Goal: Information Seeking & Learning: Compare options

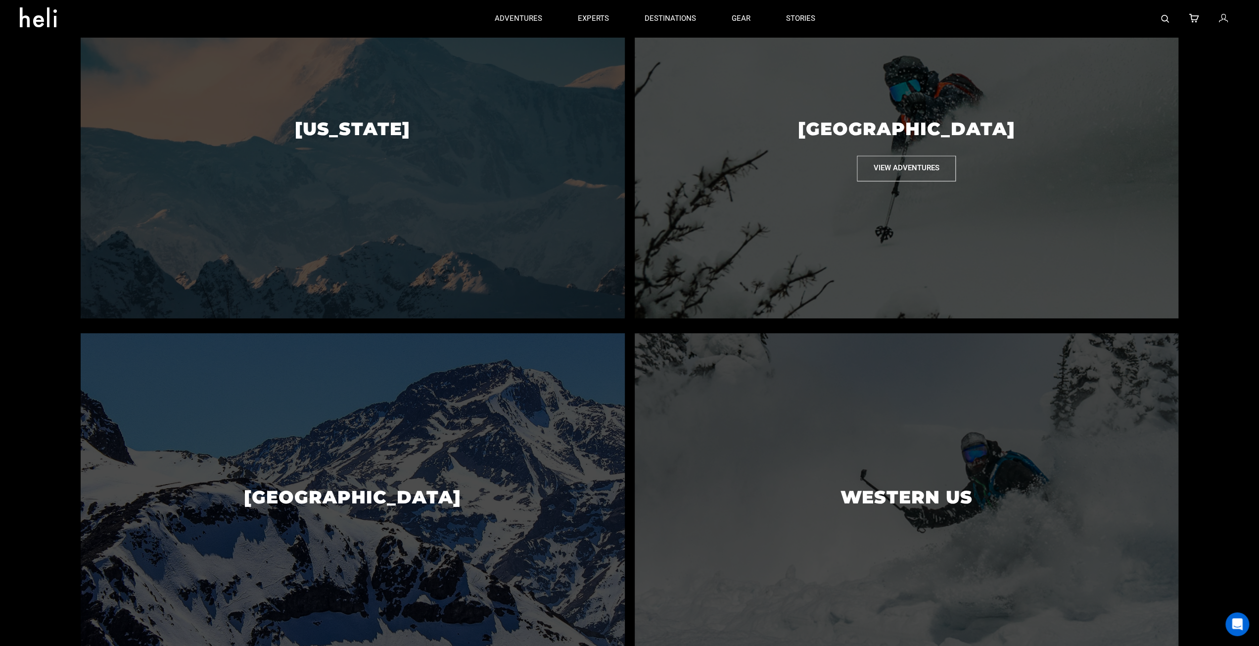
scroll to position [594, 0]
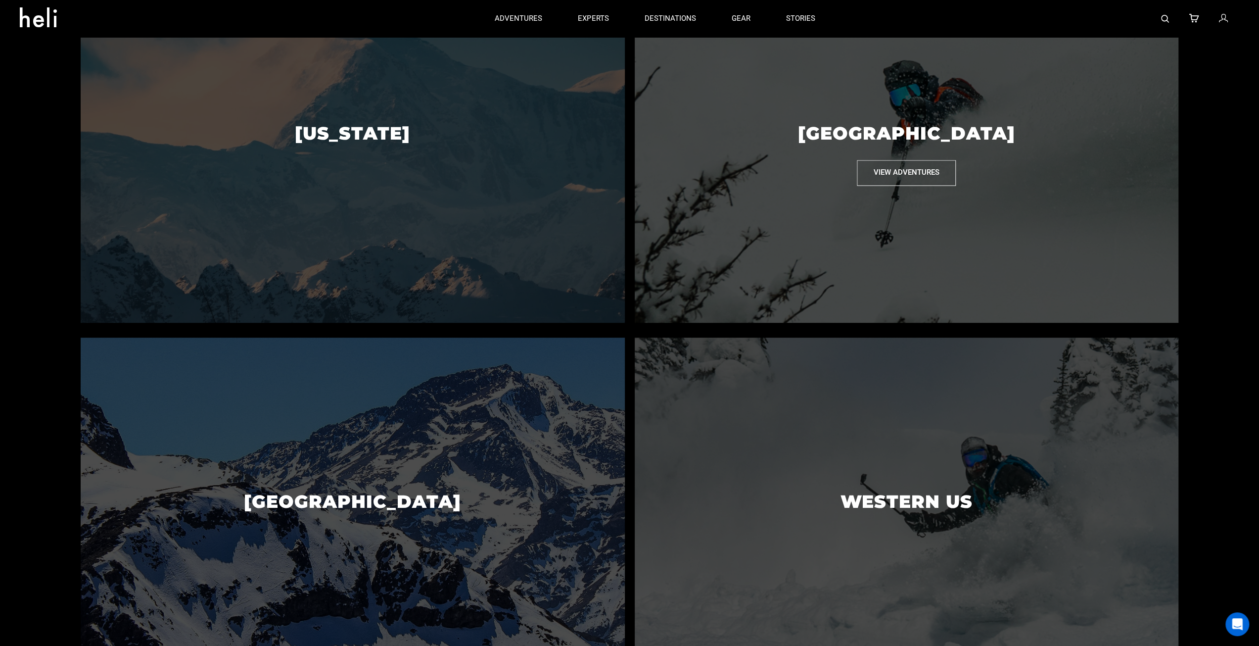
click at [902, 183] on button "View Adventures" at bounding box center [906, 172] width 99 height 25
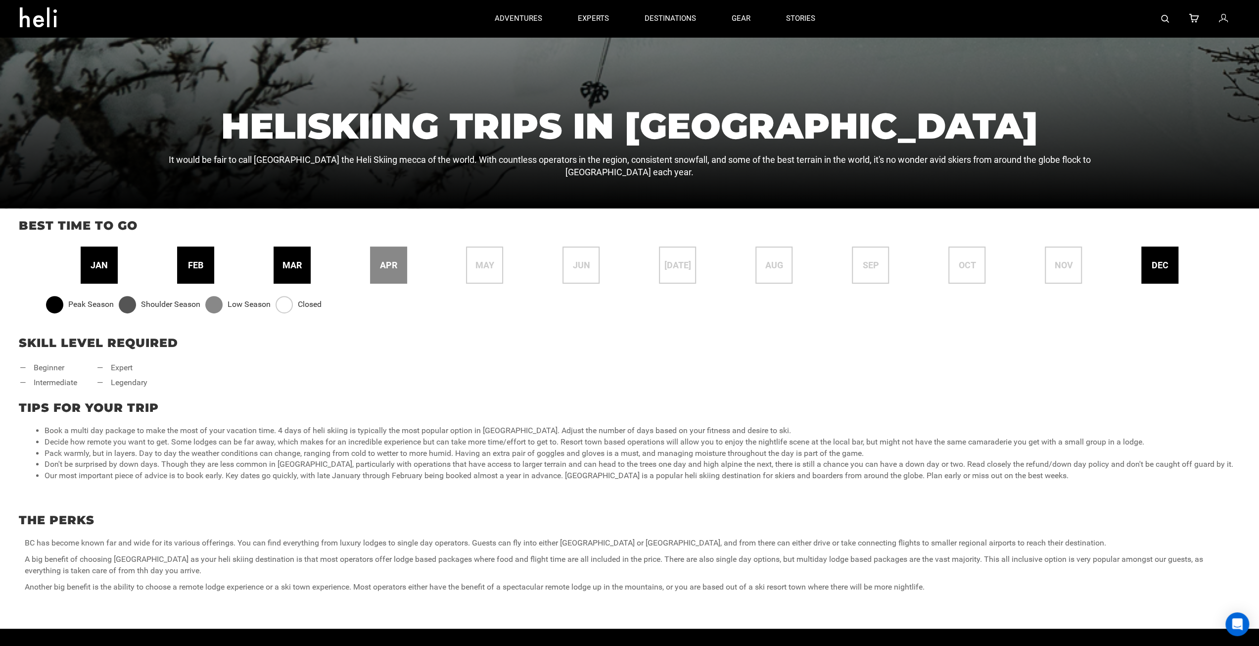
scroll to position [148, 0]
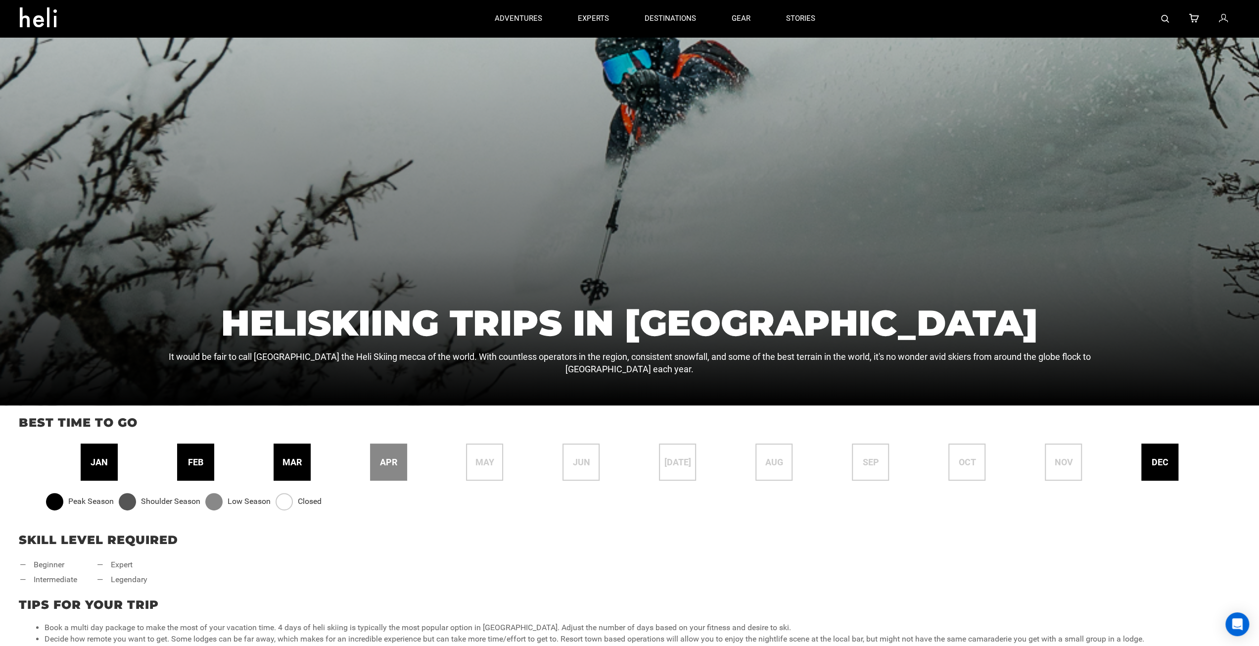
click at [190, 464] on span "feb" at bounding box center [195, 462] width 15 height 13
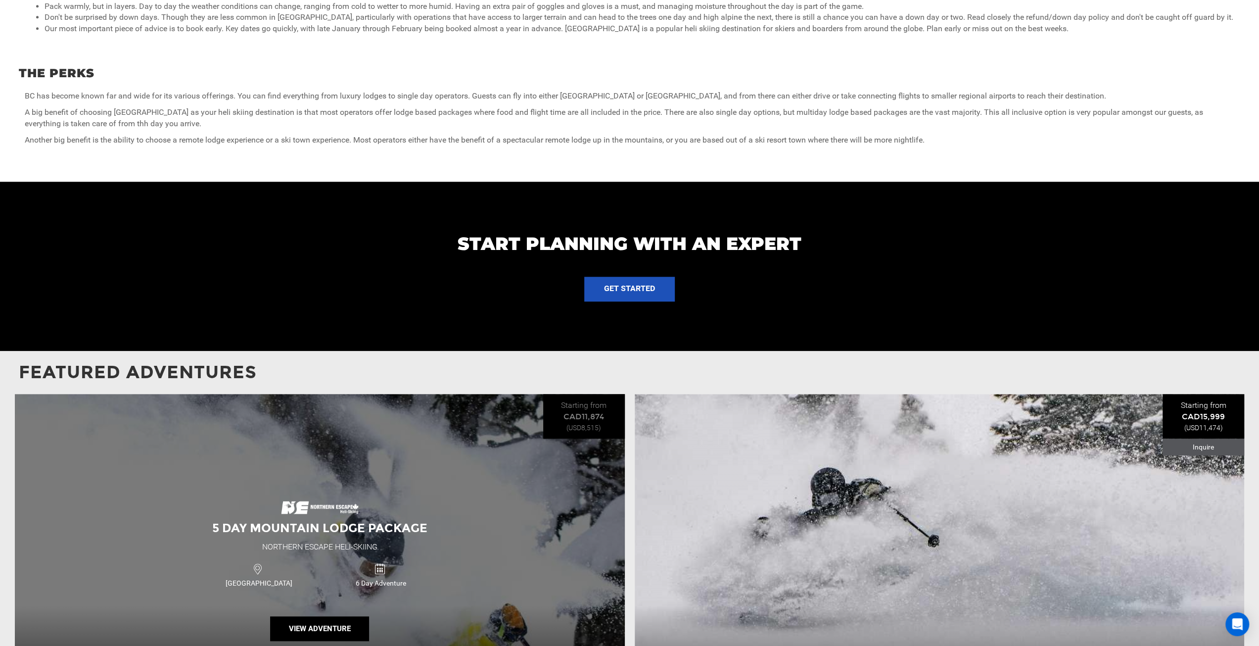
scroll to position [841, 0]
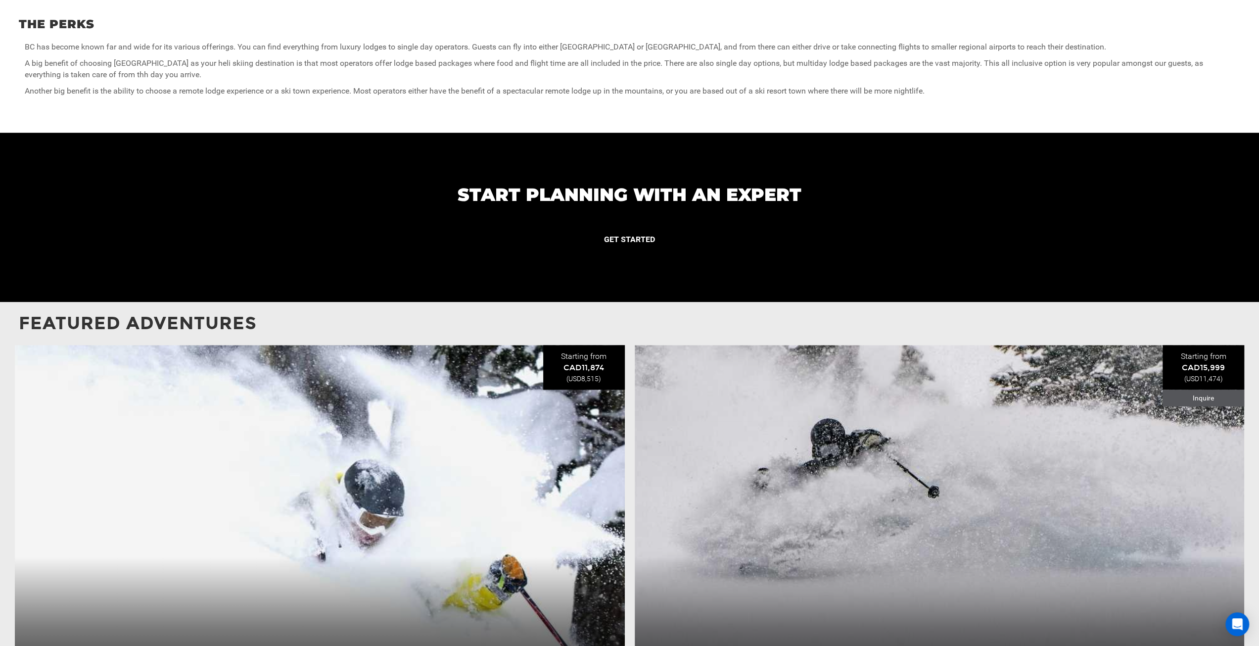
click at [630, 244] on button "GET STARTED" at bounding box center [629, 240] width 91 height 25
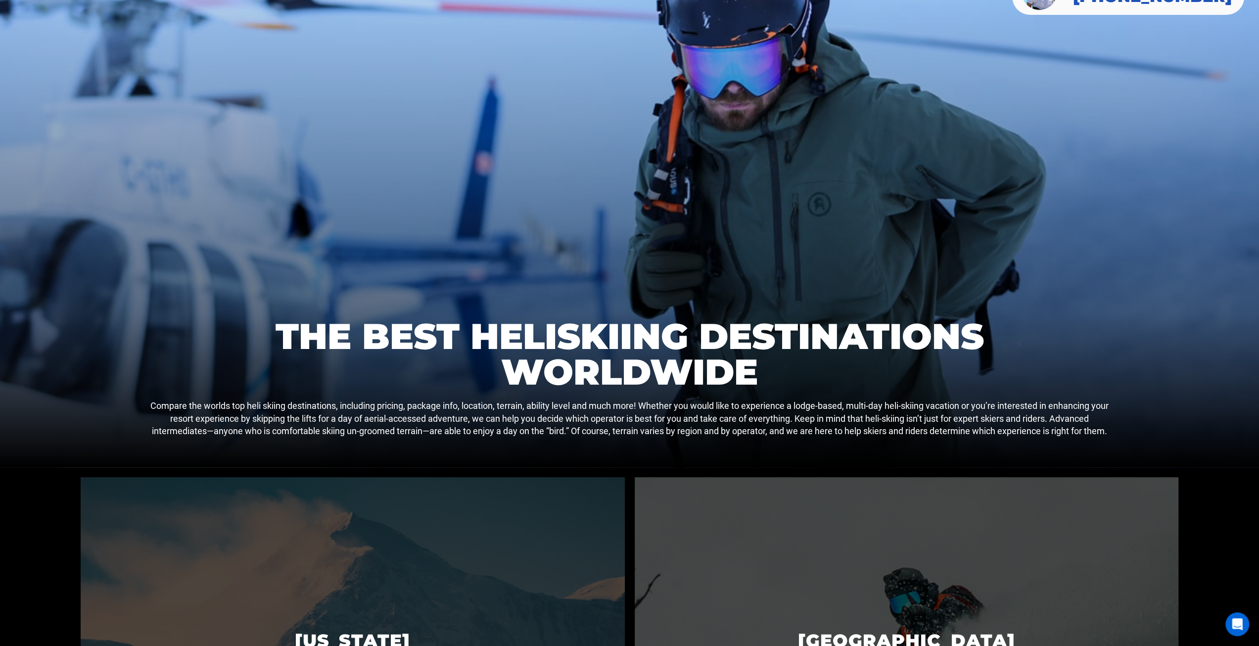
scroll to position [247, 0]
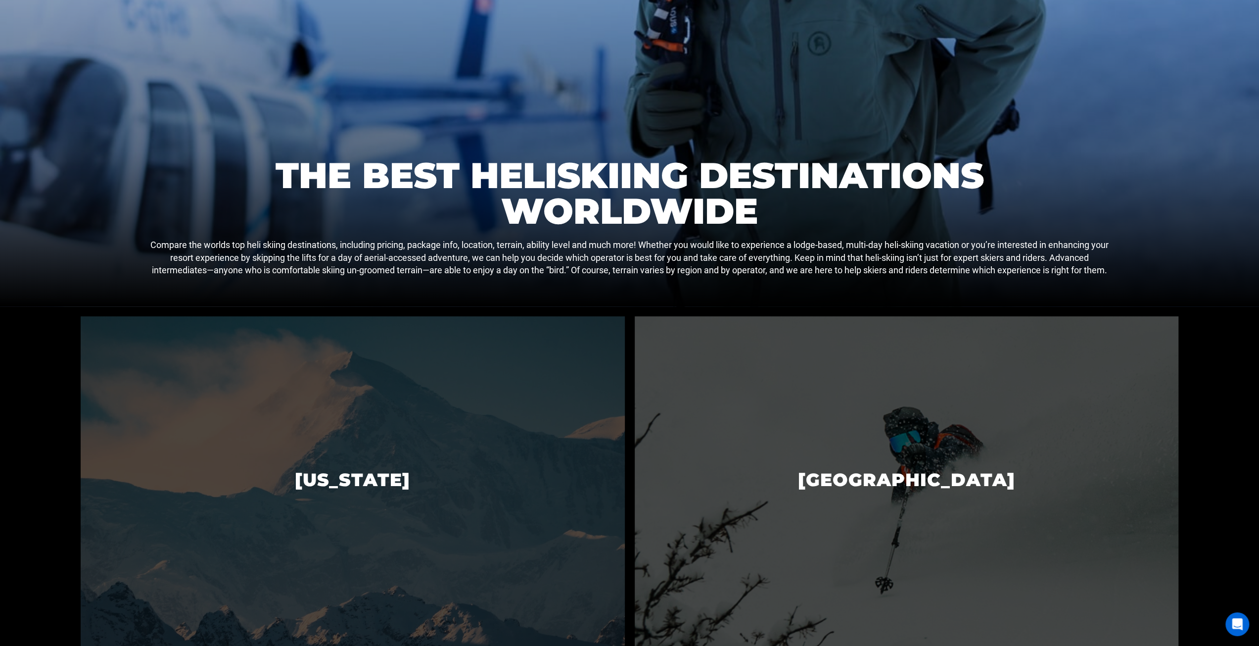
click at [932, 526] on button "View Adventures" at bounding box center [906, 538] width 99 height 25
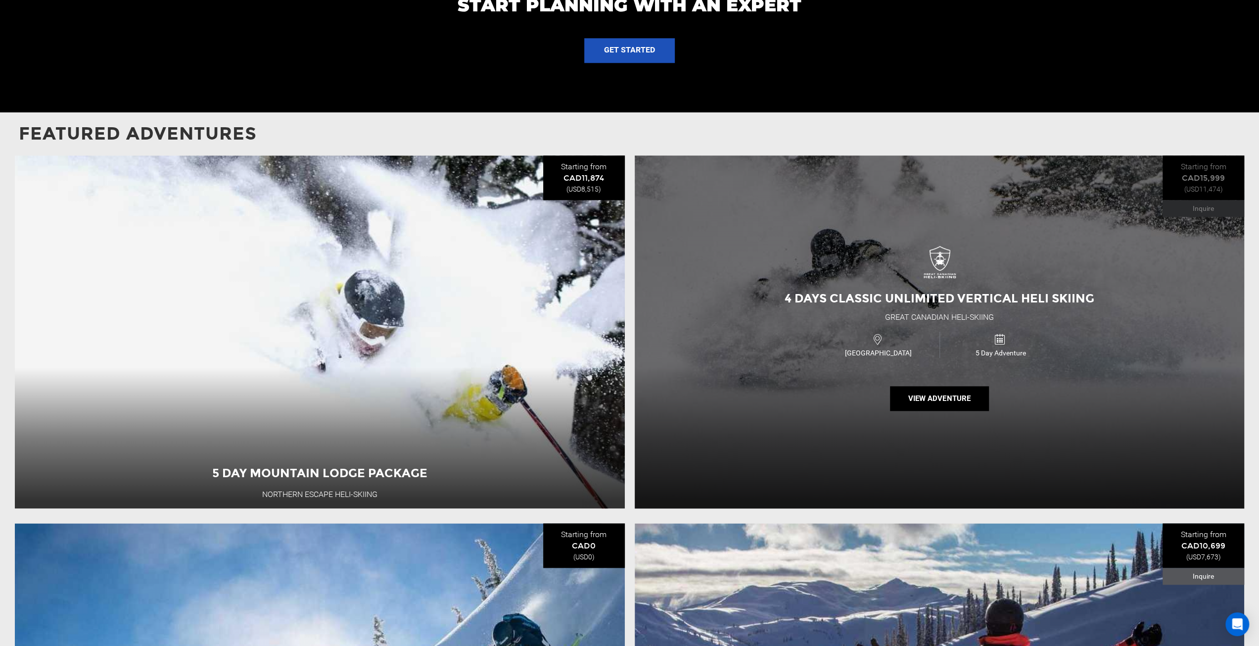
scroll to position [1039, 0]
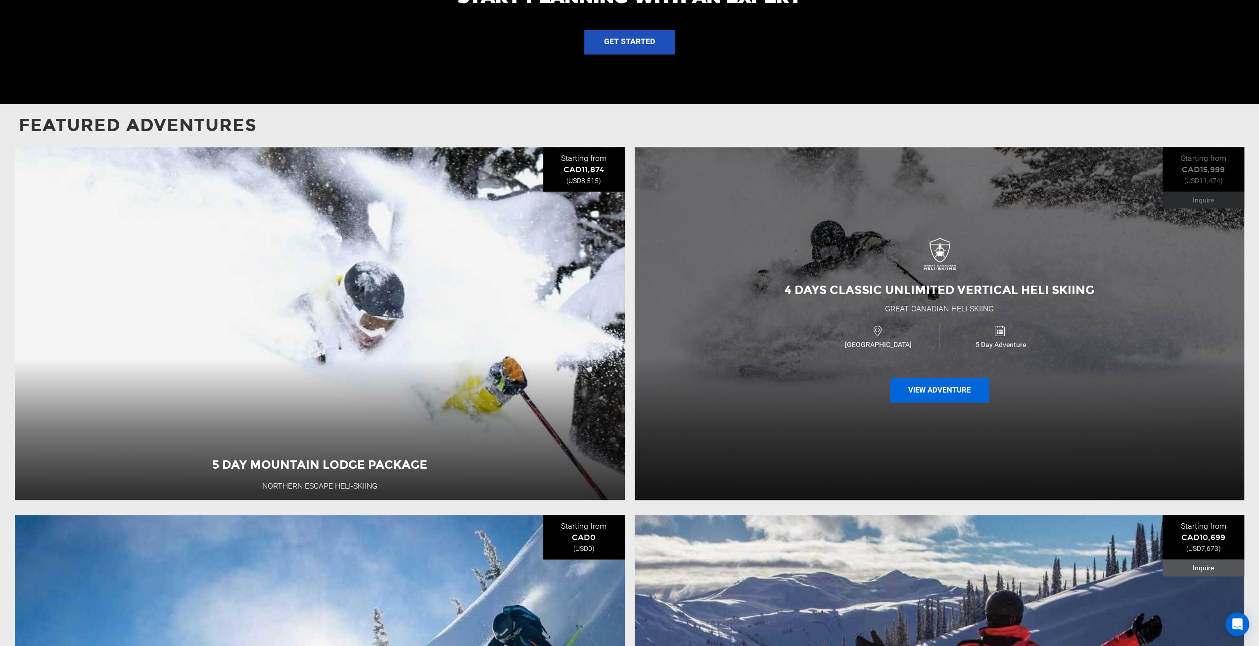
click at [951, 399] on button "View Adventure" at bounding box center [939, 389] width 99 height 25
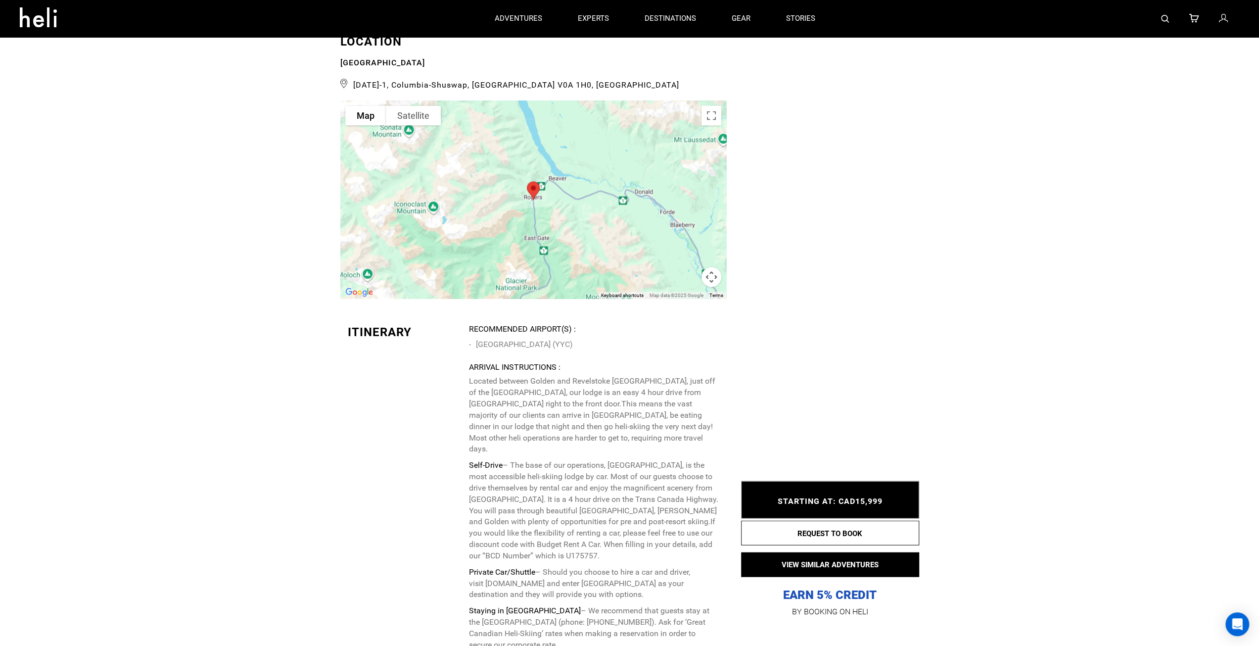
scroll to position [1830, 0]
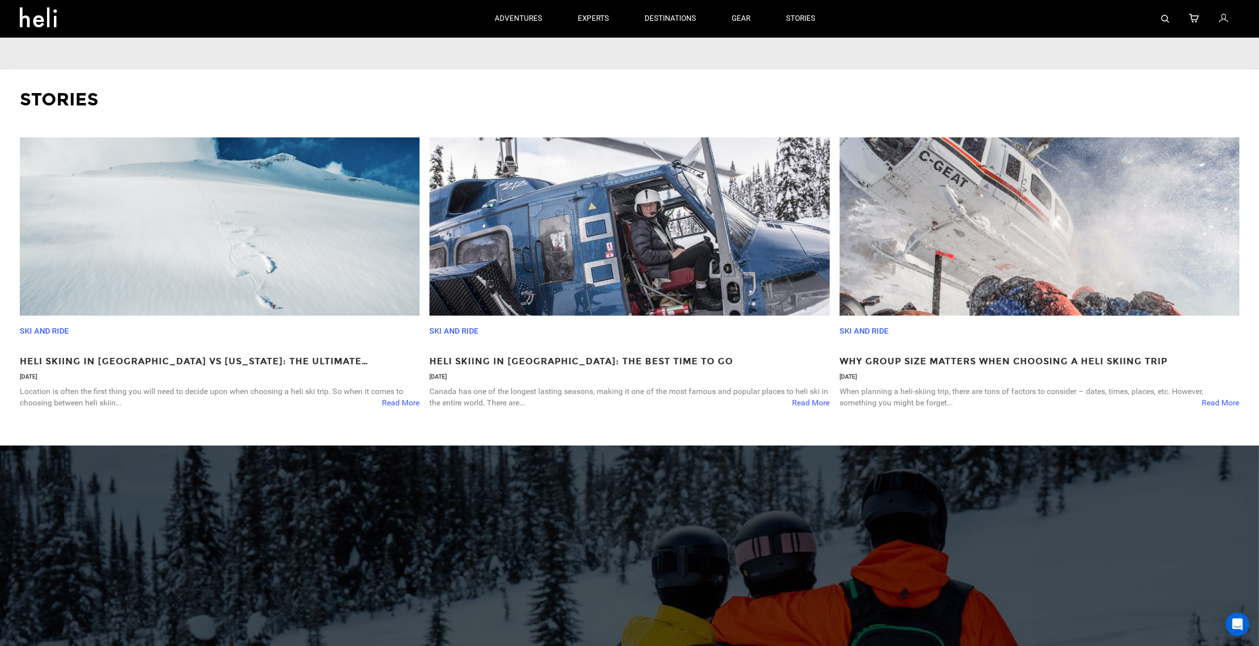
scroll to position [1781, 0]
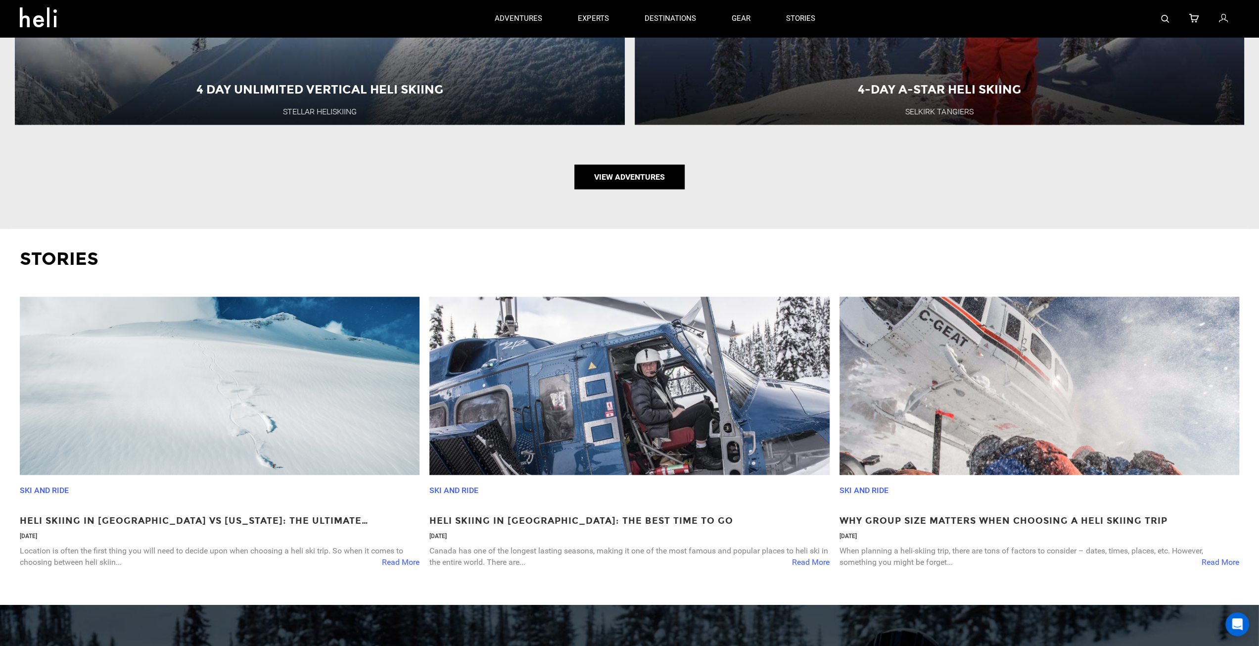
click at [630, 184] on link "View Adventures" at bounding box center [629, 176] width 110 height 25
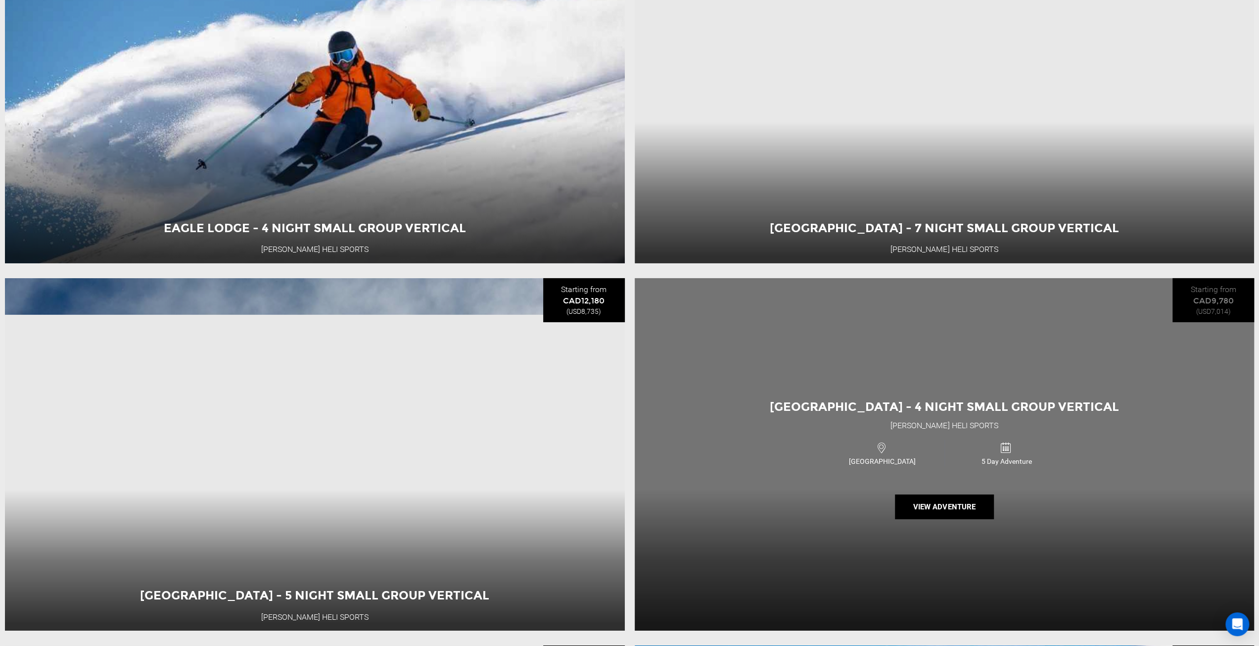
scroll to position [3205, 0]
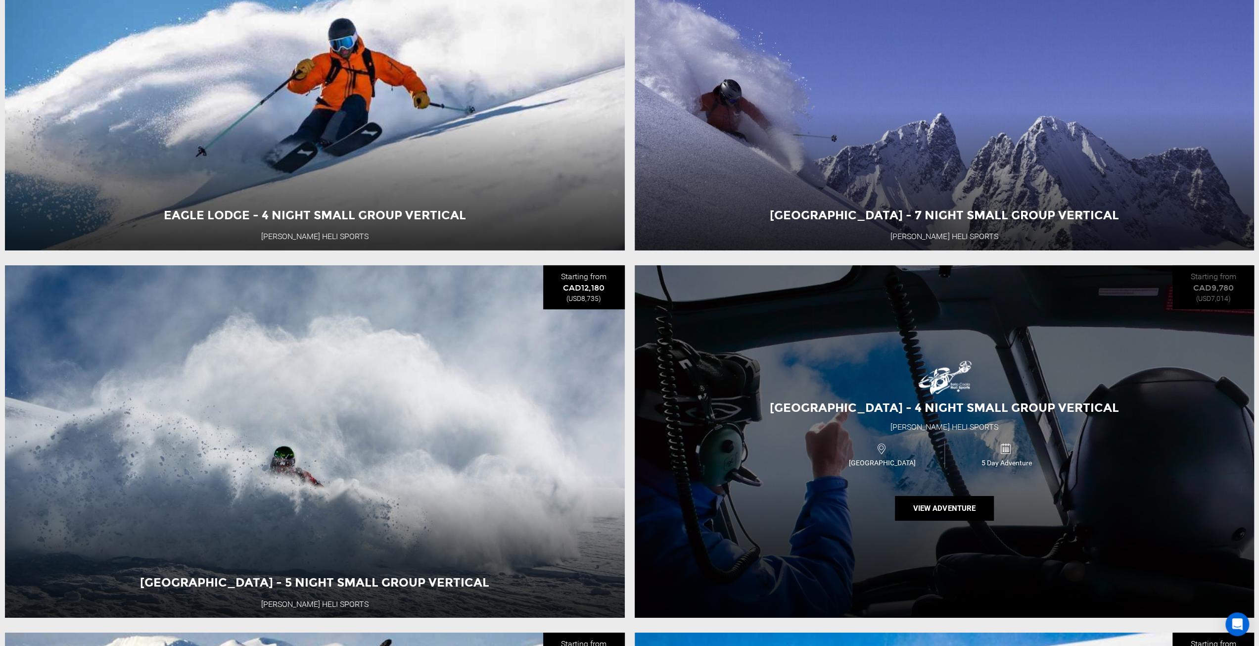
click at [866, 451] on div "[GEOGRAPHIC_DATA] - 4 Night Small Group Vertical [PERSON_NAME] Heli Sports [GEO…" at bounding box center [945, 441] width 620 height 353
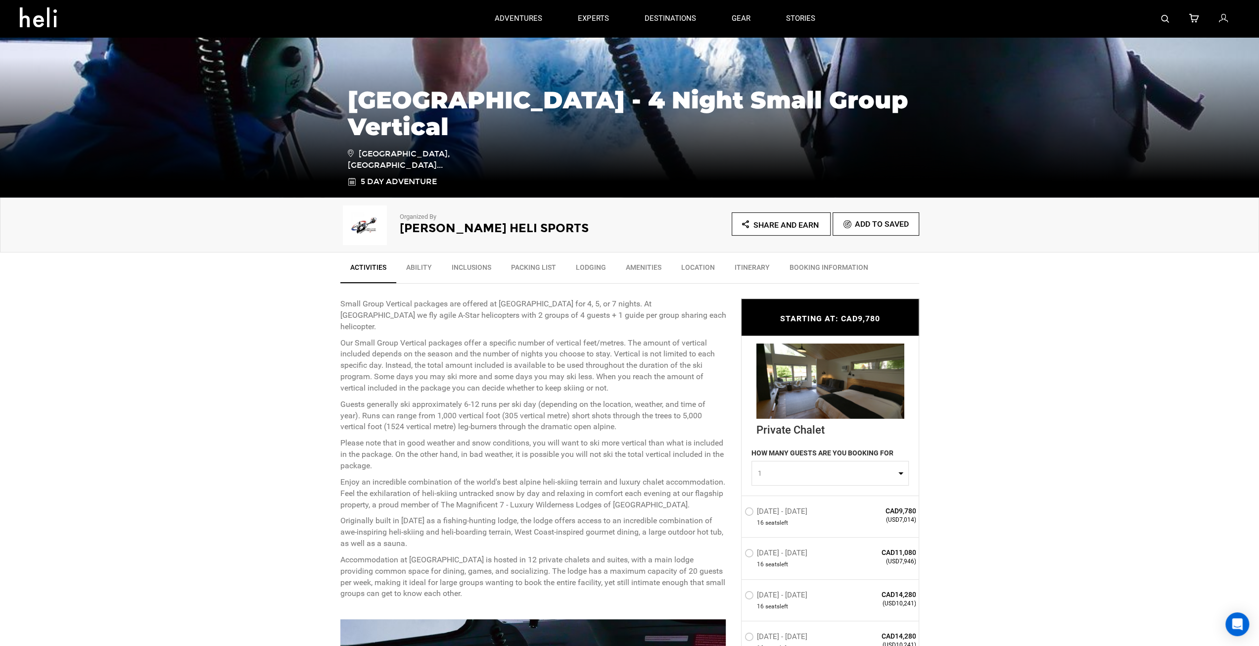
scroll to position [148, 0]
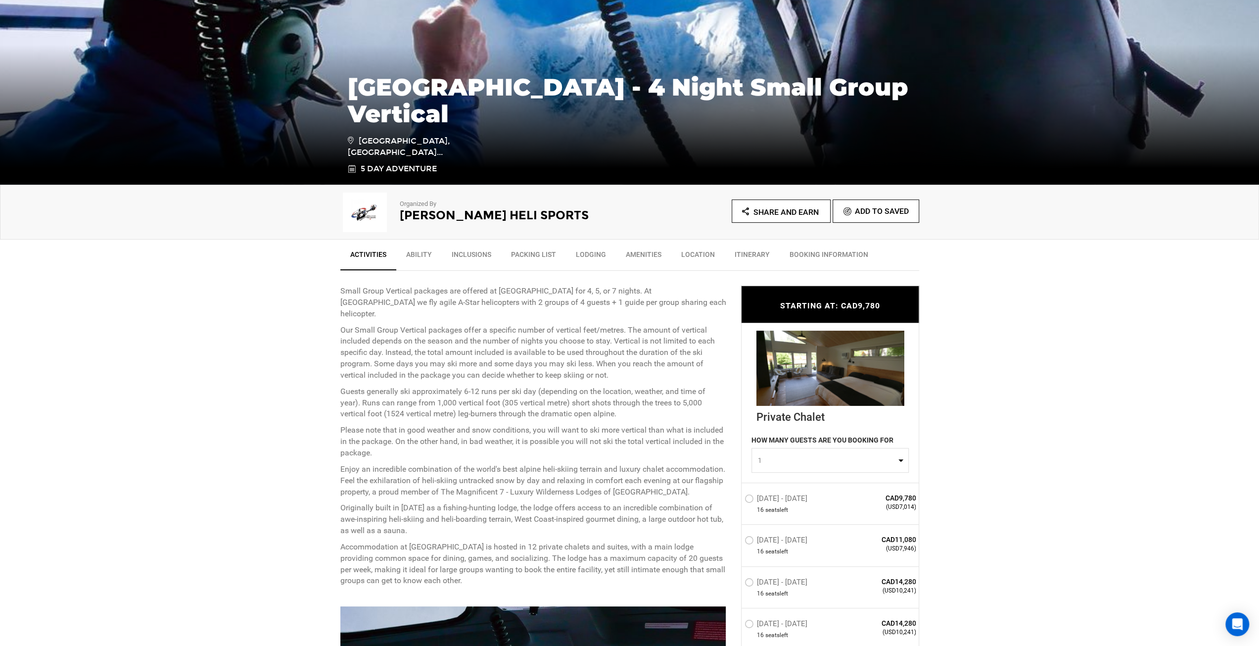
click at [799, 465] on button "1" at bounding box center [829, 460] width 157 height 25
click at [763, 503] on link "2" at bounding box center [830, 503] width 156 height 18
select select "2"
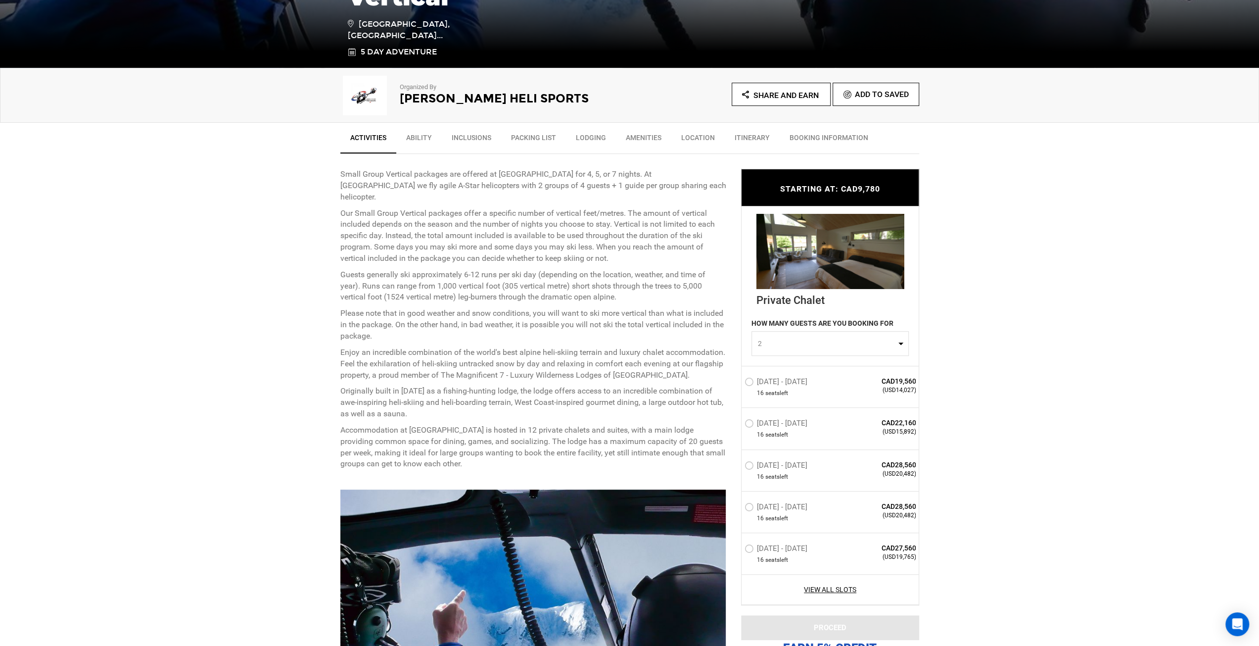
scroll to position [346, 0]
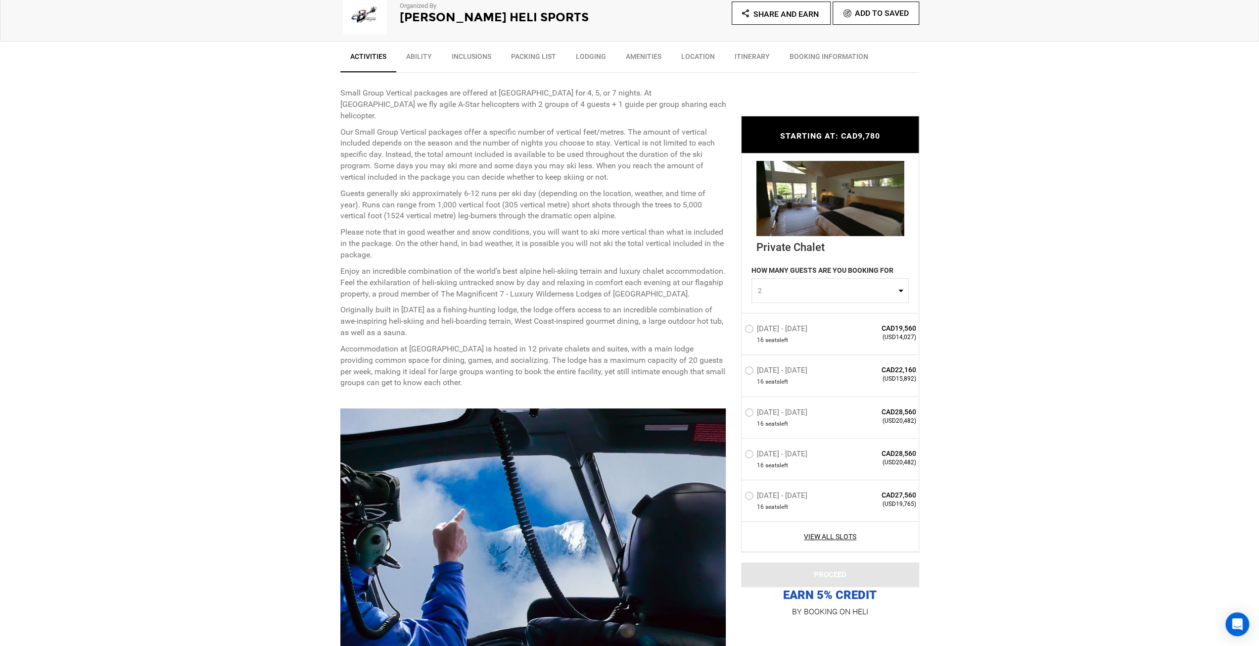
click at [753, 456] on label "[DATE] - [DATE]" at bounding box center [776, 455] width 65 height 12
click at [738, 456] on input "[DATE] - [DATE]" at bounding box center [738, 457] width 0 height 21
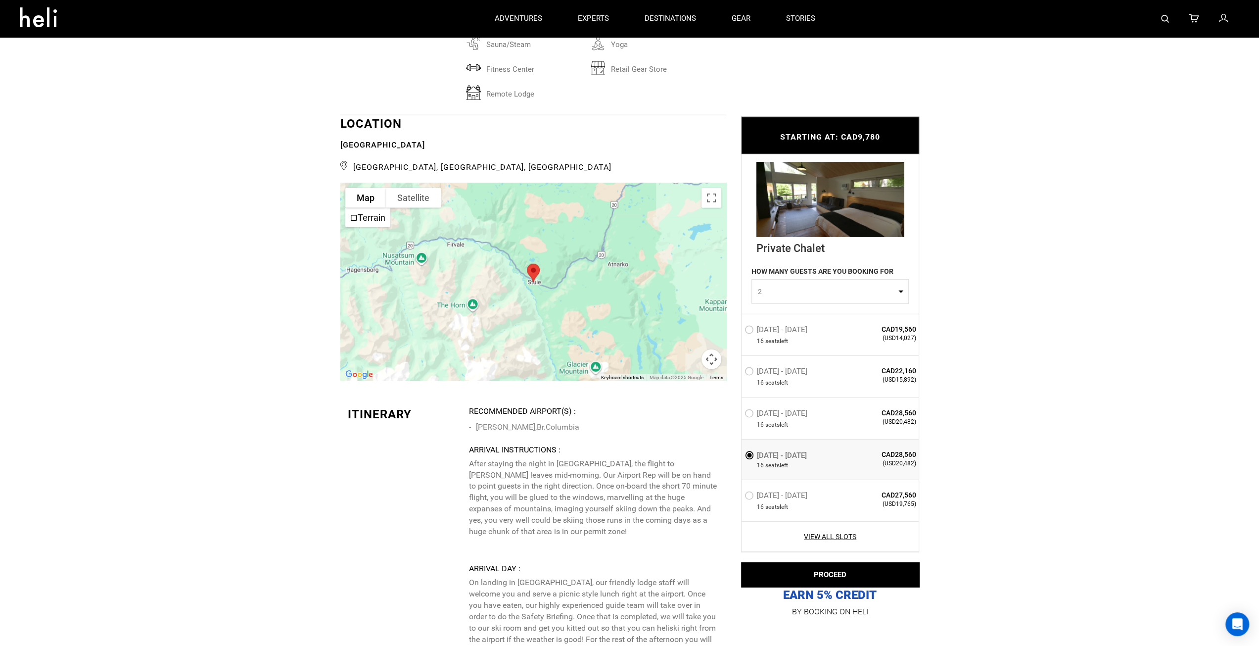
scroll to position [2473, 0]
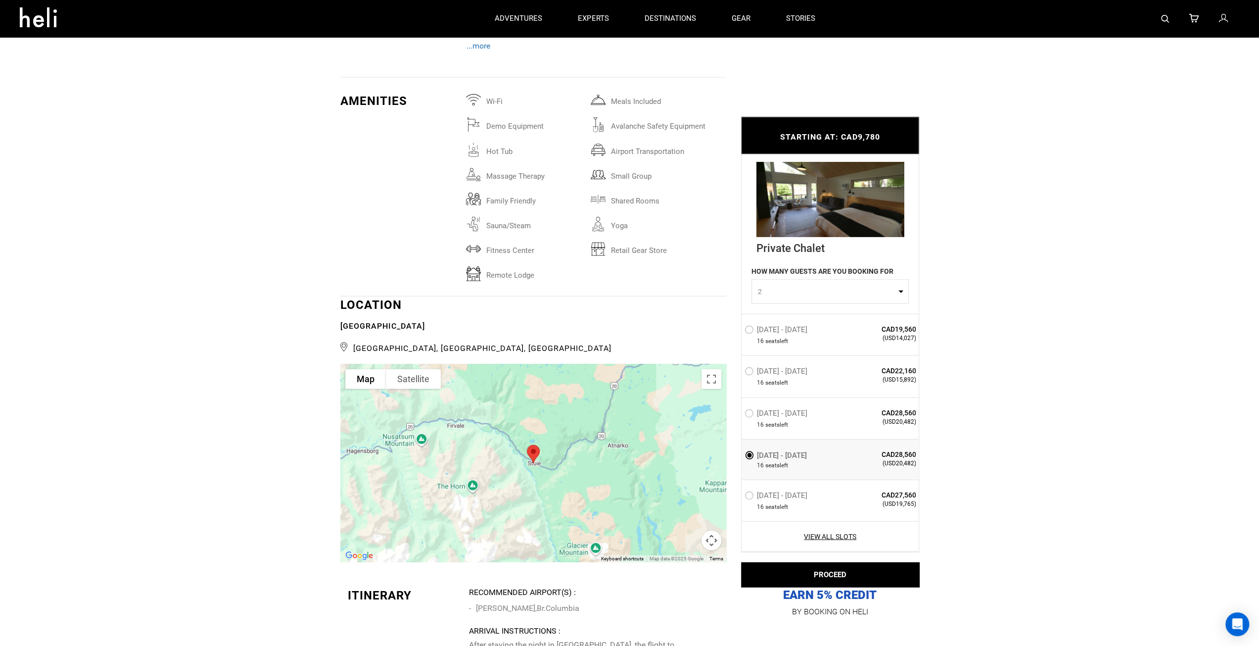
type input "Heli Skiing"
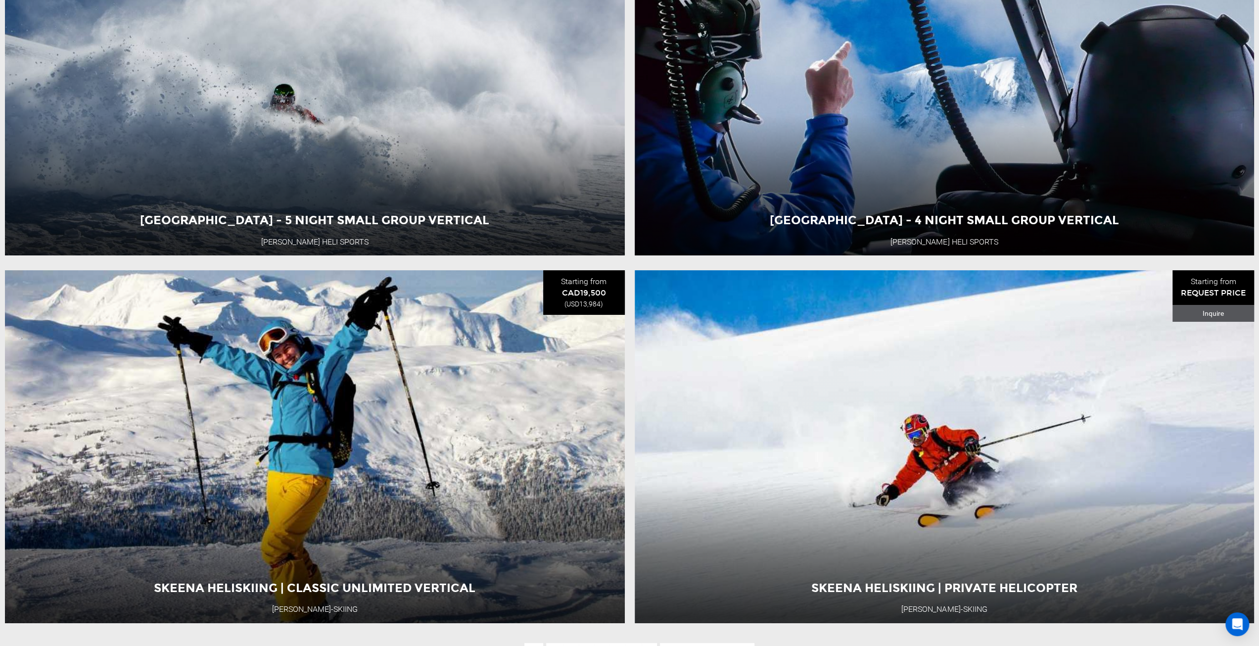
scroll to position [3660, 0]
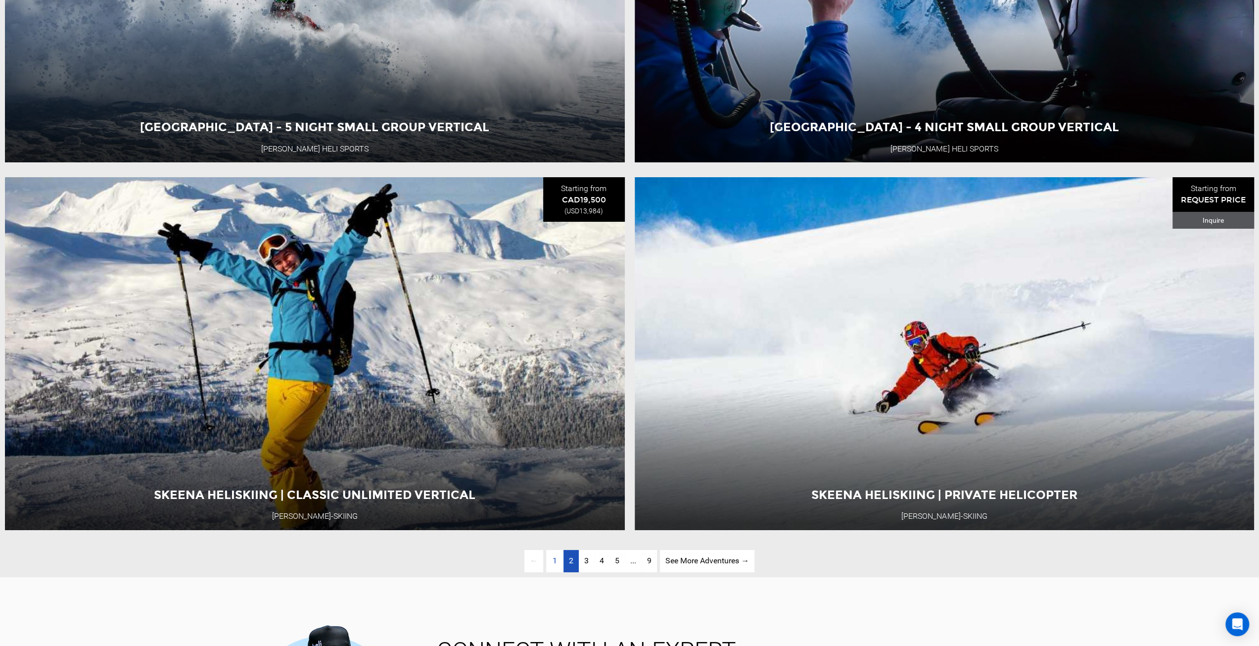
click at [572, 565] on span "2" at bounding box center [571, 559] width 4 height 9
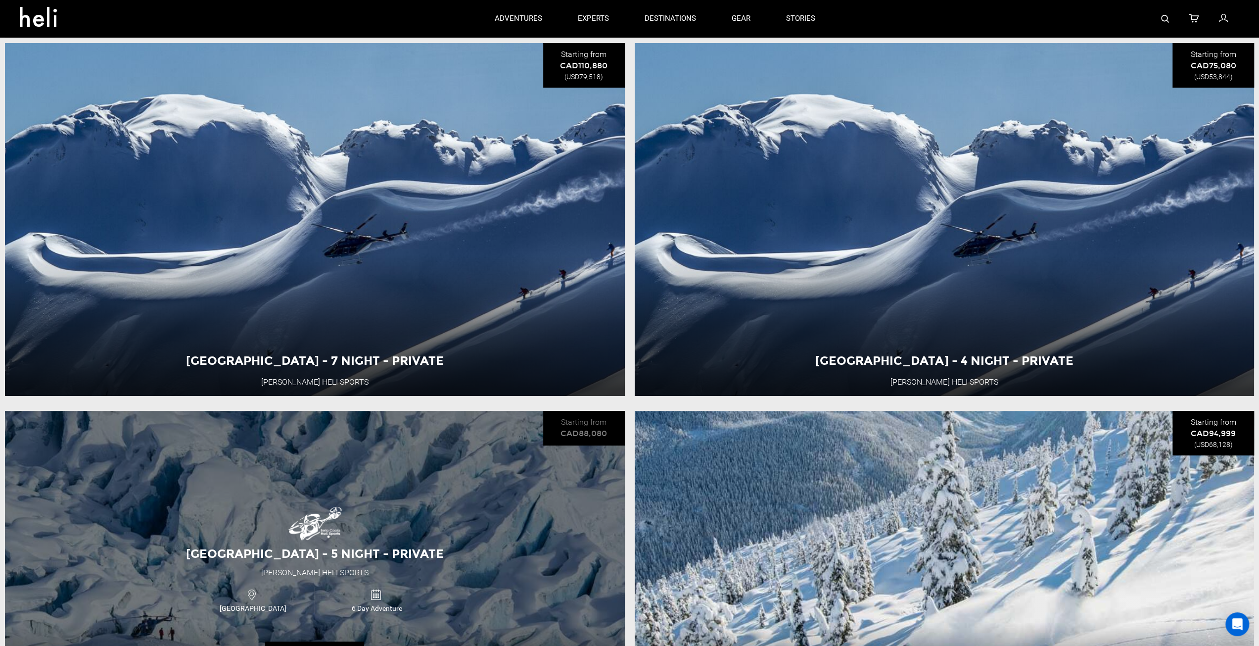
scroll to position [117, 0]
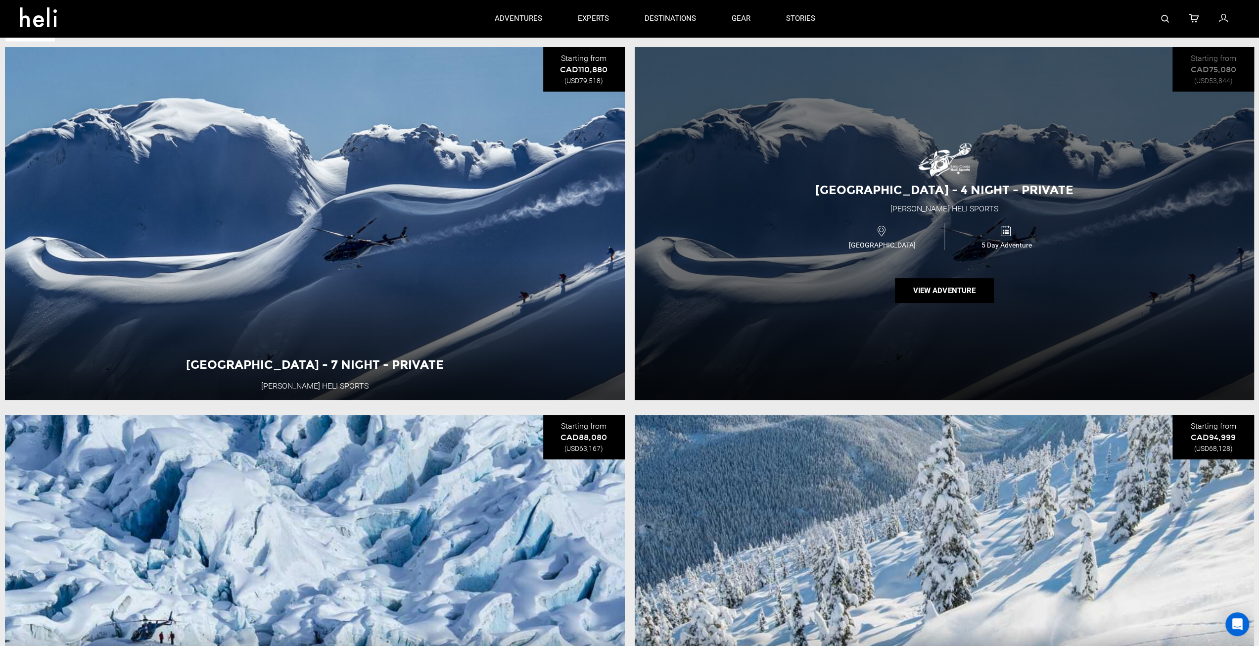
click at [966, 265] on div "[GEOGRAPHIC_DATA] - 4 Night - Private [PERSON_NAME] Heli Sports [GEOGRAPHIC_DAT…" at bounding box center [945, 223] width 620 height 353
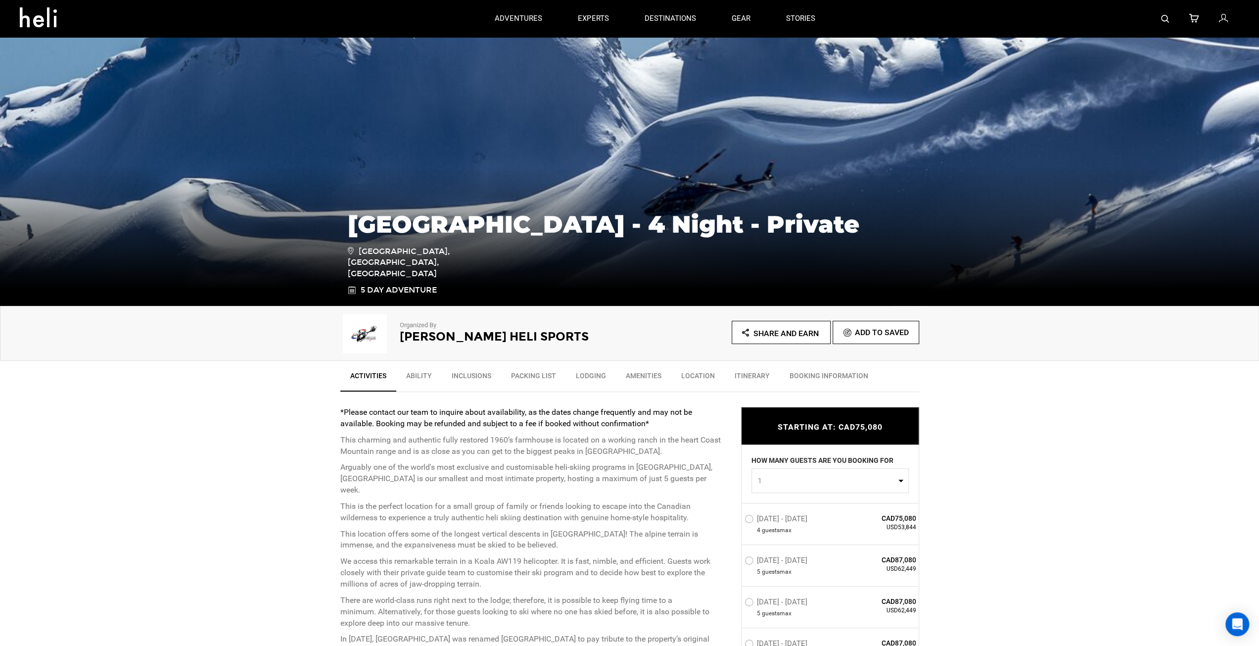
scroll to position [49, 0]
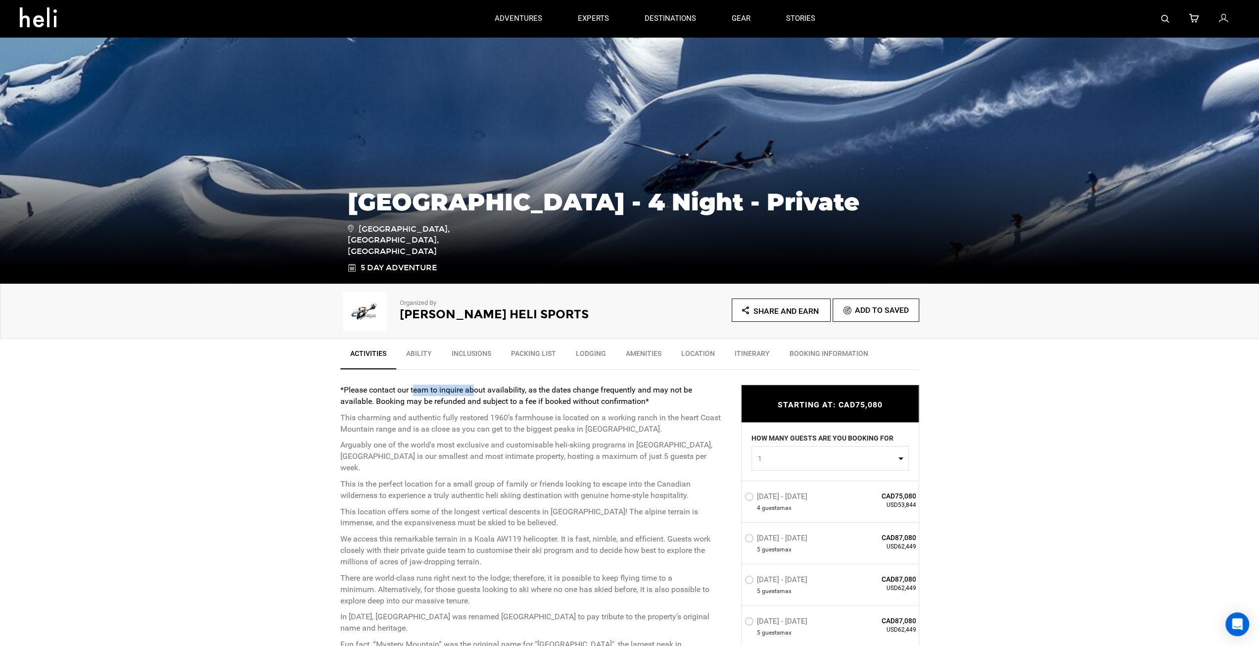
drag, startPoint x: 415, startPoint y: 390, endPoint x: 476, endPoint y: 381, distance: 62.4
click at [476, 381] on div "*Please contact our team to inquire about availability, as the dates change fre…" at bounding box center [533, 518] width 386 height 297
click at [531, 483] on p "This is the perfect location for a small group of family or friends looking to …" at bounding box center [533, 489] width 386 height 23
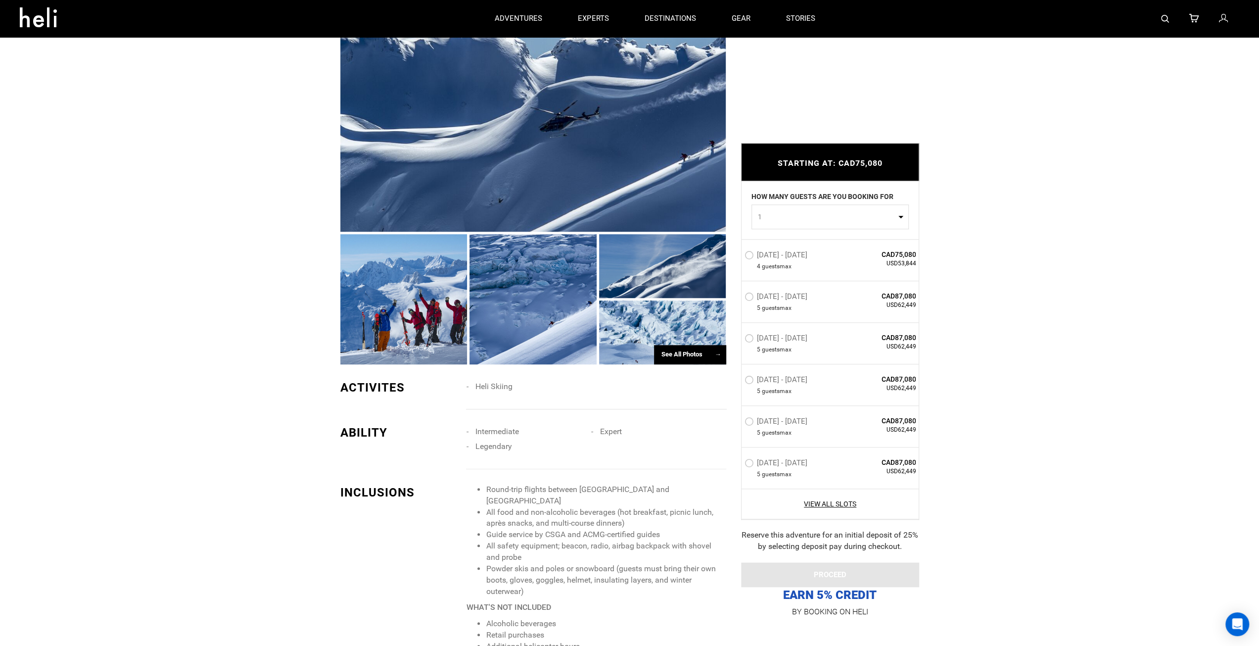
scroll to position [594, 0]
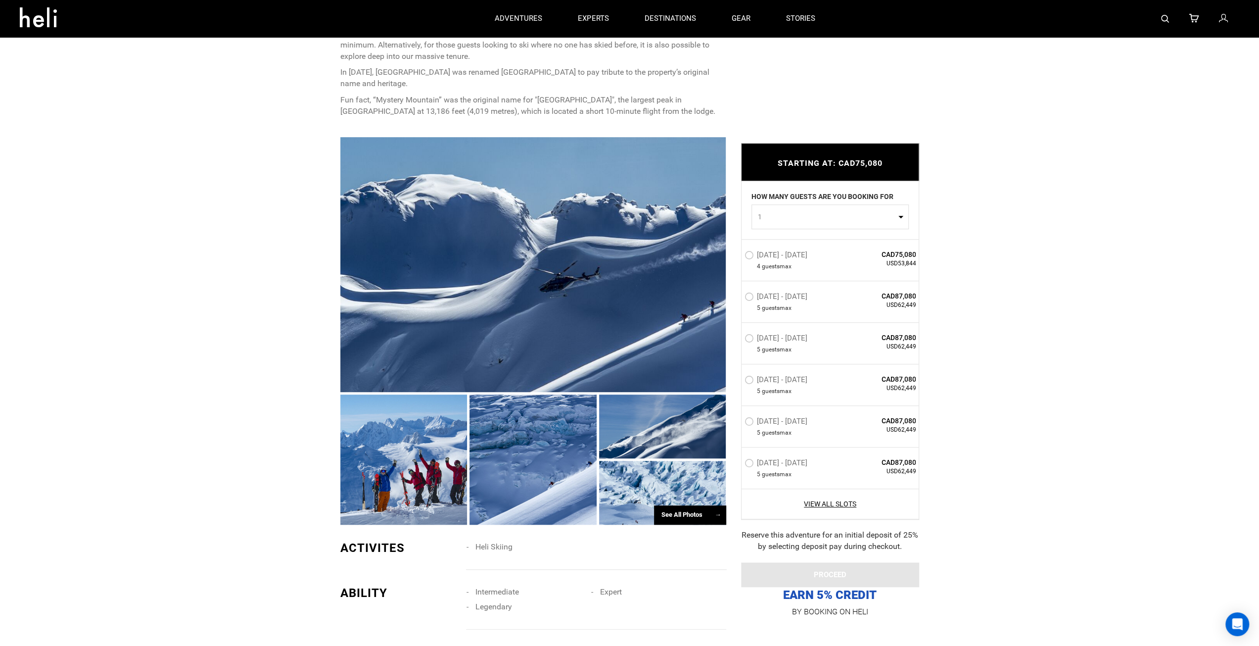
type input "Heli Skiing"
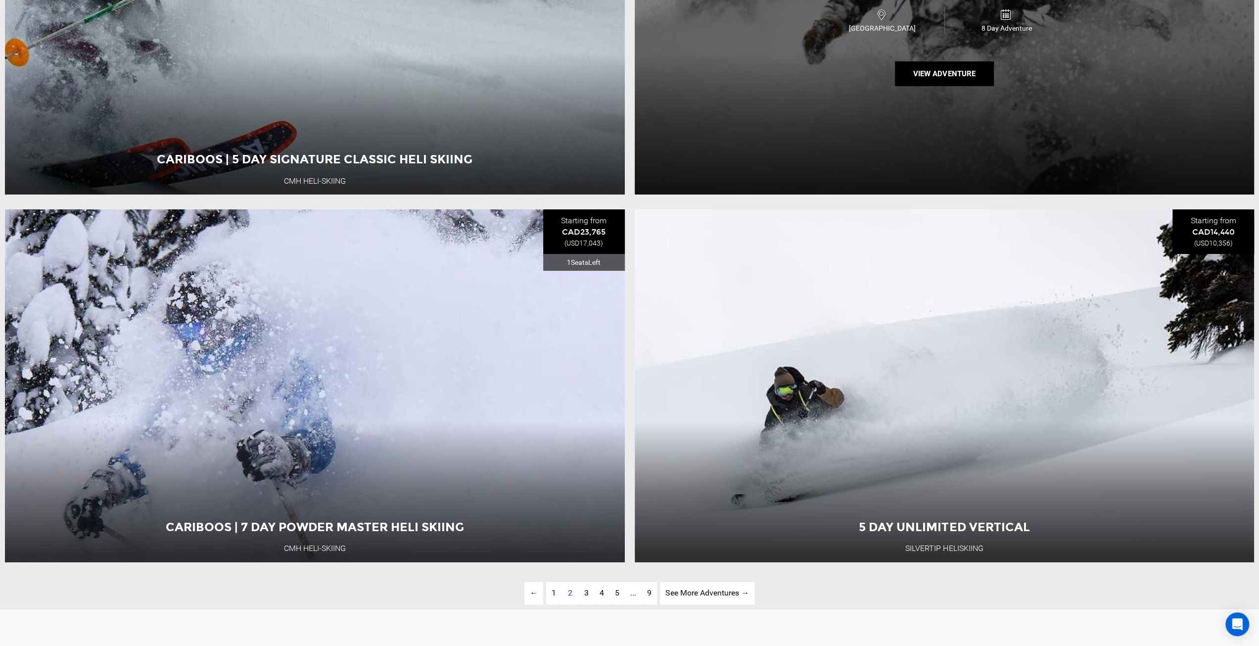
scroll to position [3826, 0]
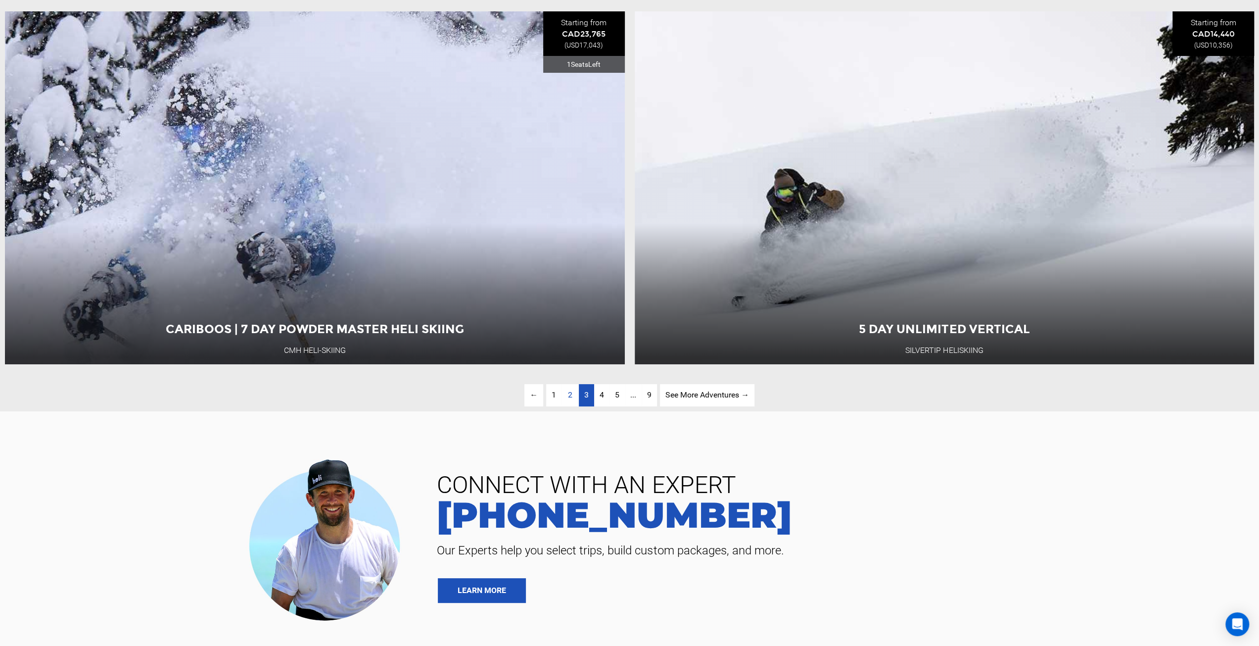
click at [584, 399] on span "3" at bounding box center [586, 394] width 4 height 9
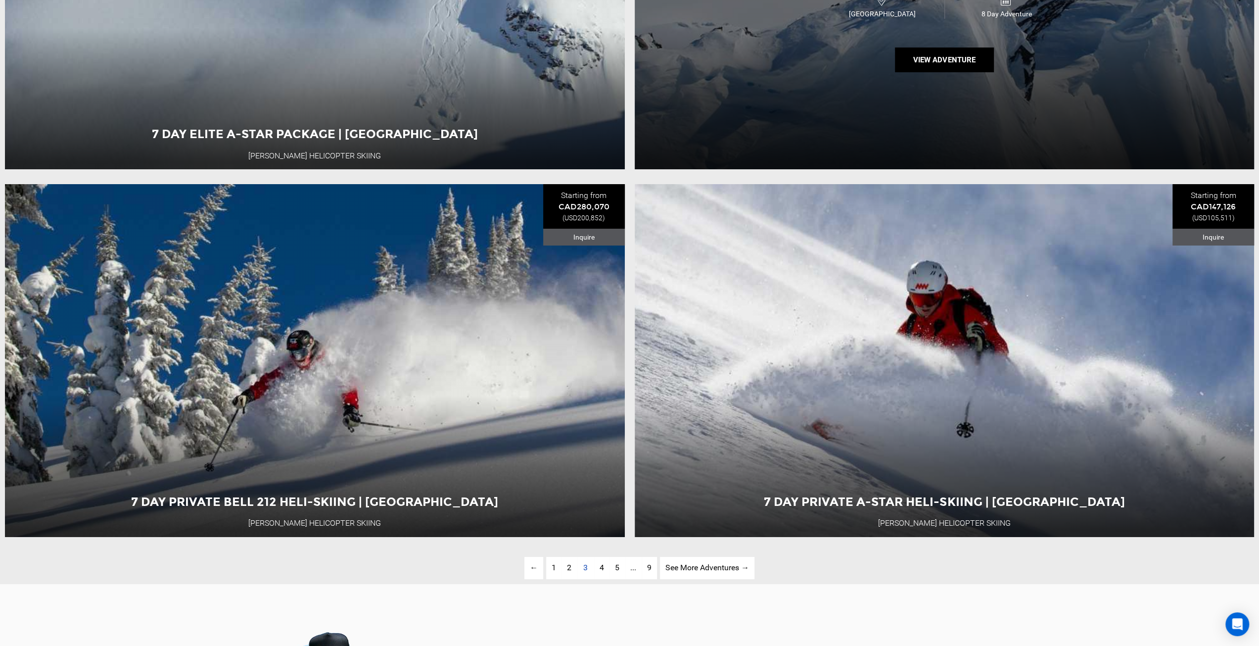
scroll to position [3679, 0]
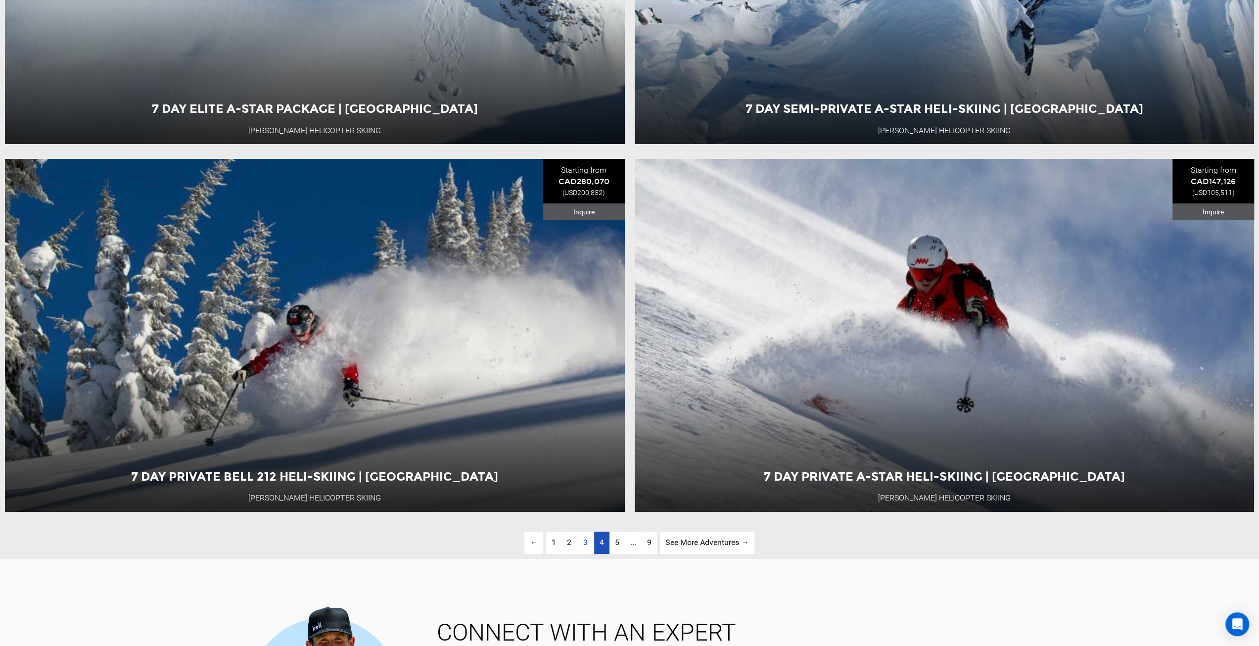
click at [595, 554] on link "page 4" at bounding box center [601, 542] width 15 height 22
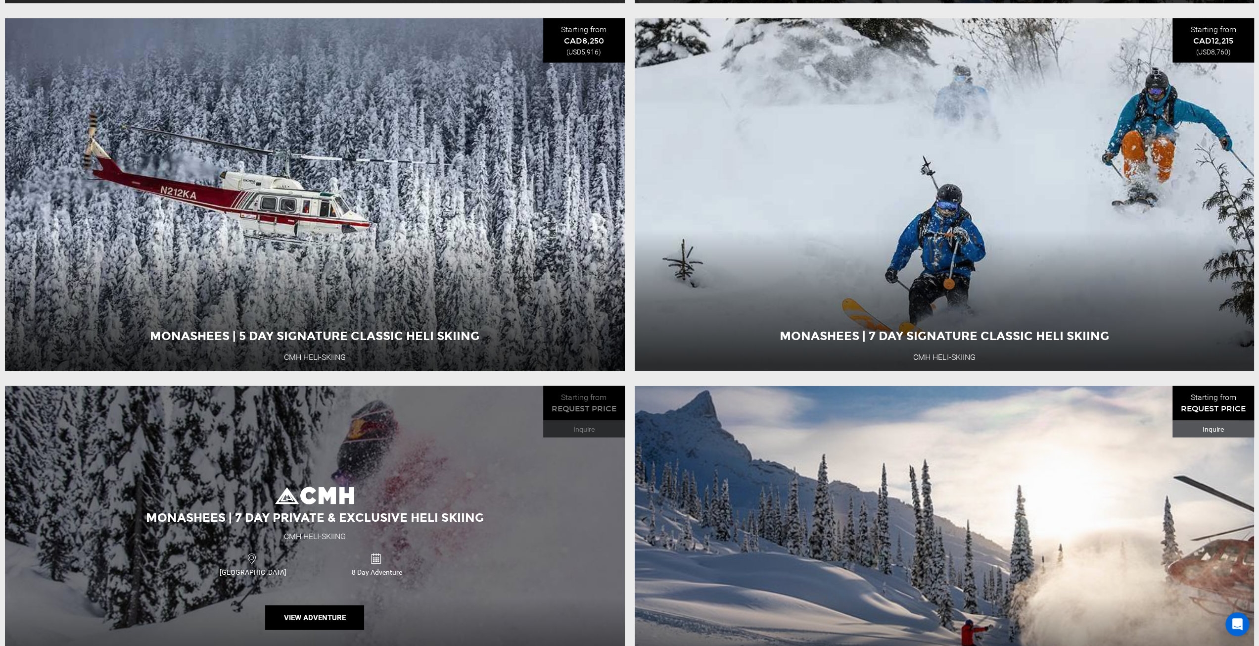
scroll to position [2096, 0]
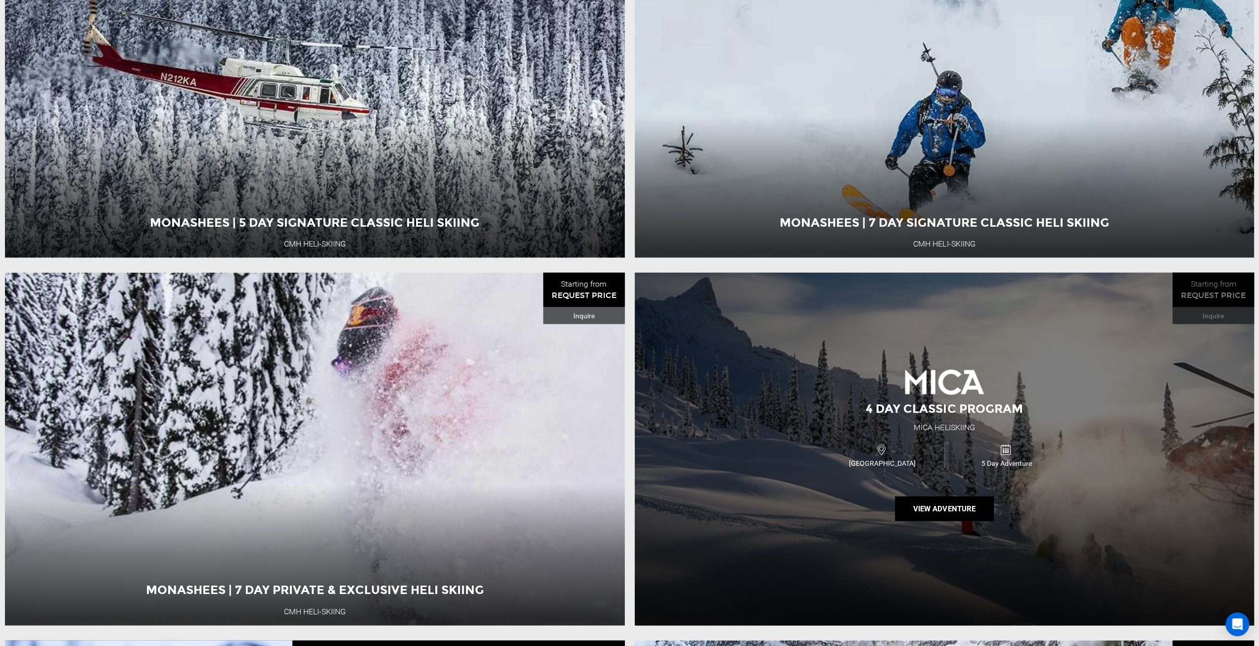
click at [878, 541] on div "4 Day Classic Program Mica Heliskiing [GEOGRAPHIC_DATA] 5 Day Adventure View Ad…" at bounding box center [945, 449] width 620 height 353
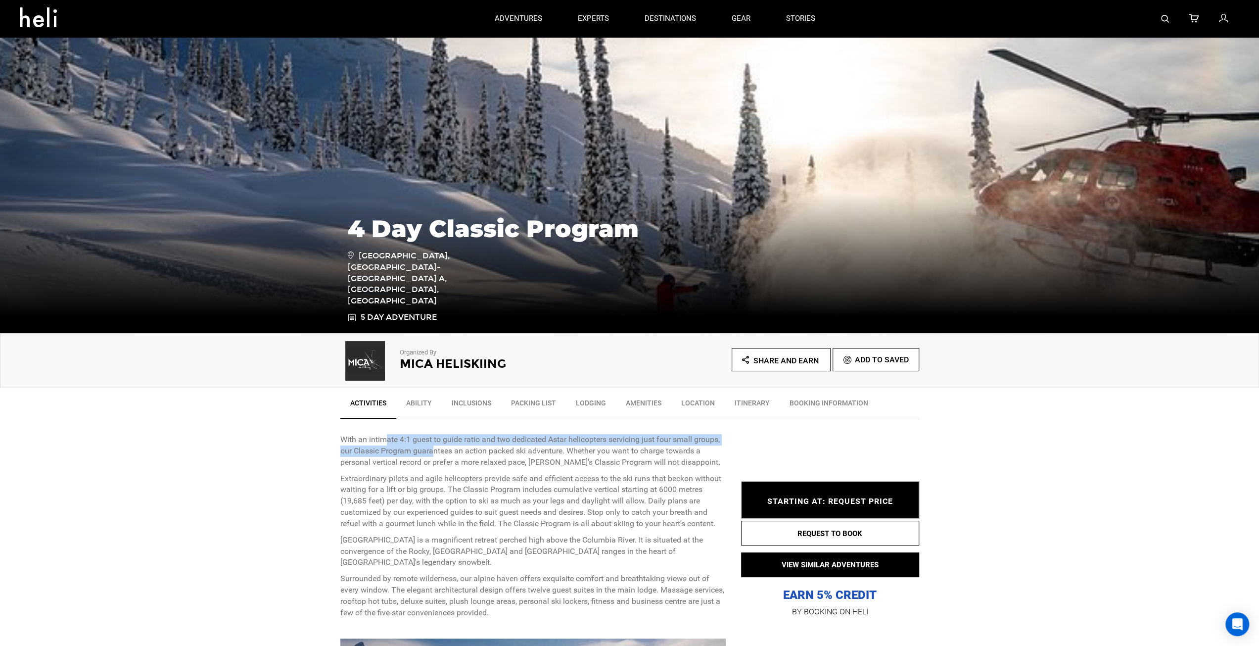
drag, startPoint x: 387, startPoint y: 439, endPoint x: 433, endPoint y: 446, distance: 46.5
click at [433, 446] on p "With an intimate 4:1 guest to guide ratio and two dedicated Astar helicopters s…" at bounding box center [533, 451] width 386 height 34
click at [513, 485] on p "Extraordinary pilots and agile helicopters provide safe and efficient access to…" at bounding box center [533, 501] width 386 height 56
type input "Heli Skiing"
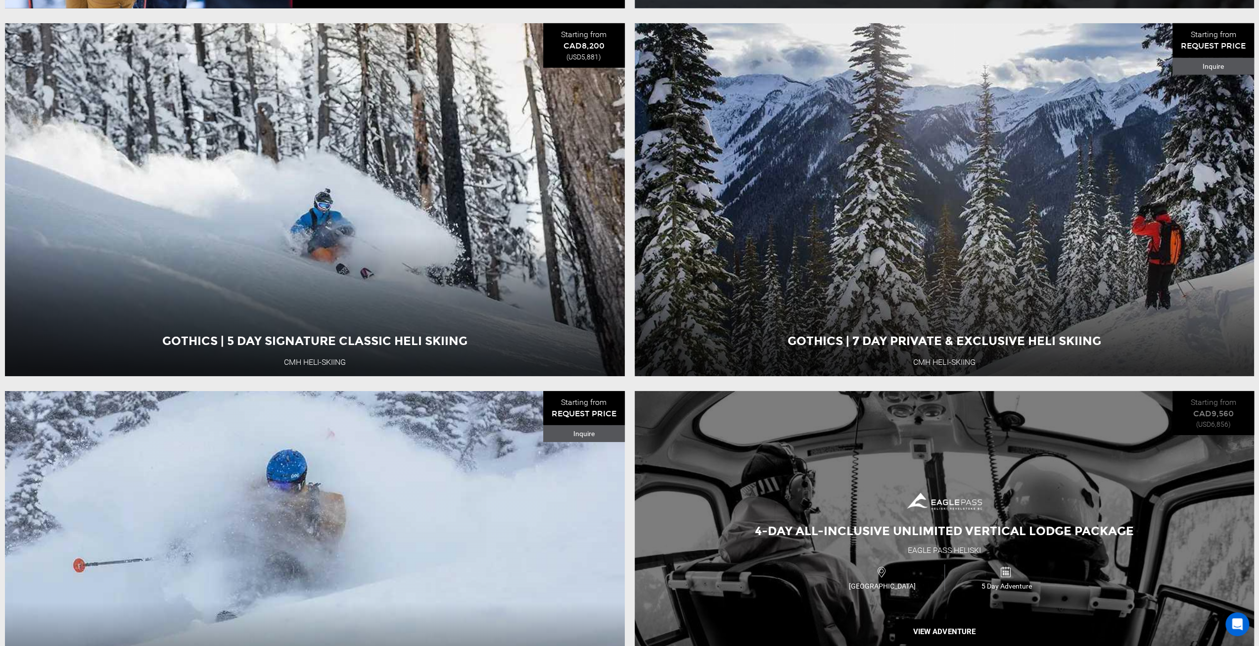
scroll to position [3376, 0]
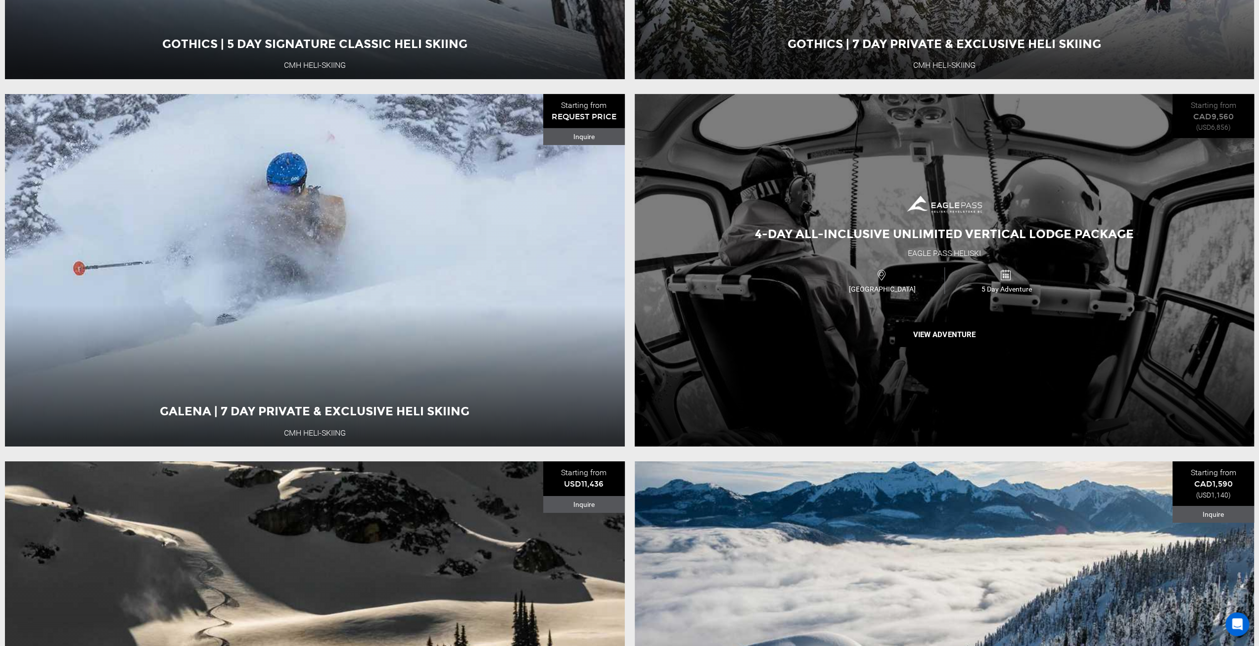
click at [945, 241] on span "4-Day All-Inclusive Unlimited Vertical Lodge Package" at bounding box center [944, 234] width 379 height 14
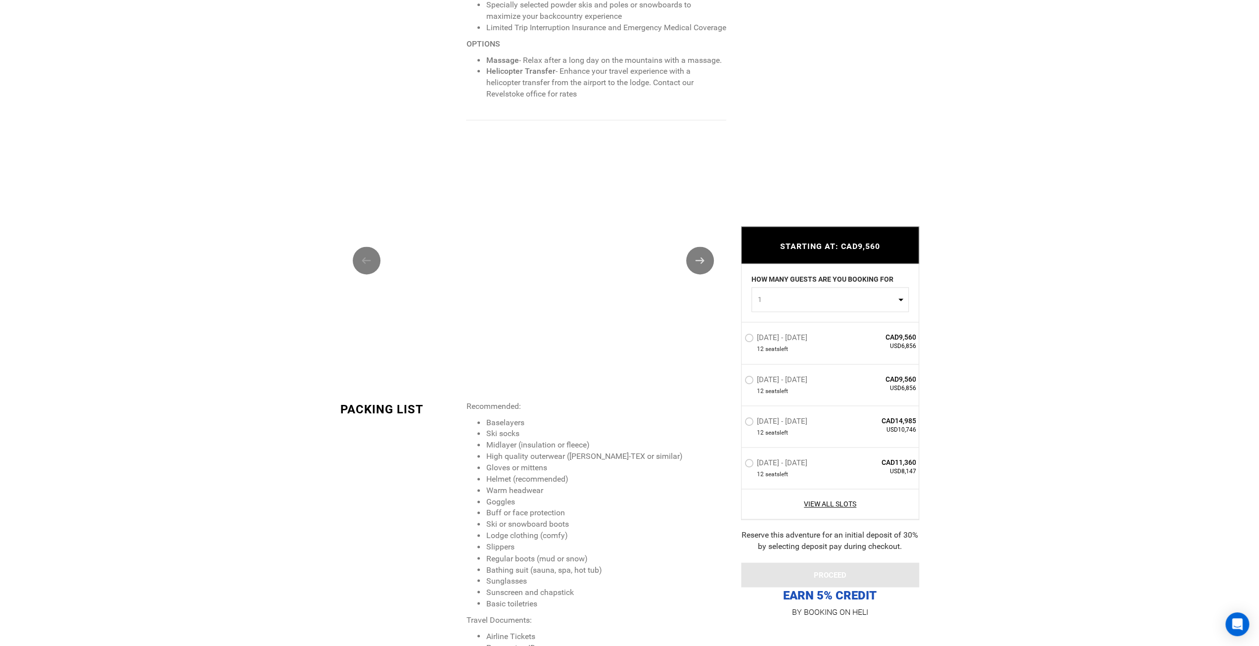
scroll to position [1434, 0]
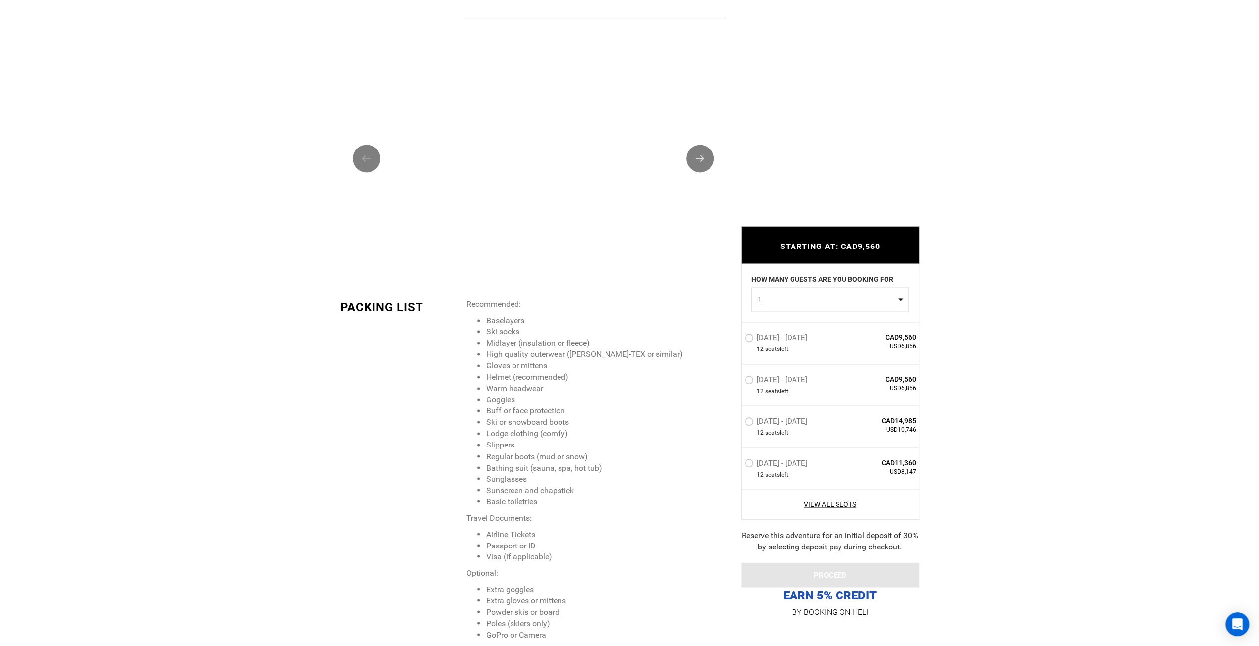
type input "Heli Skiing"
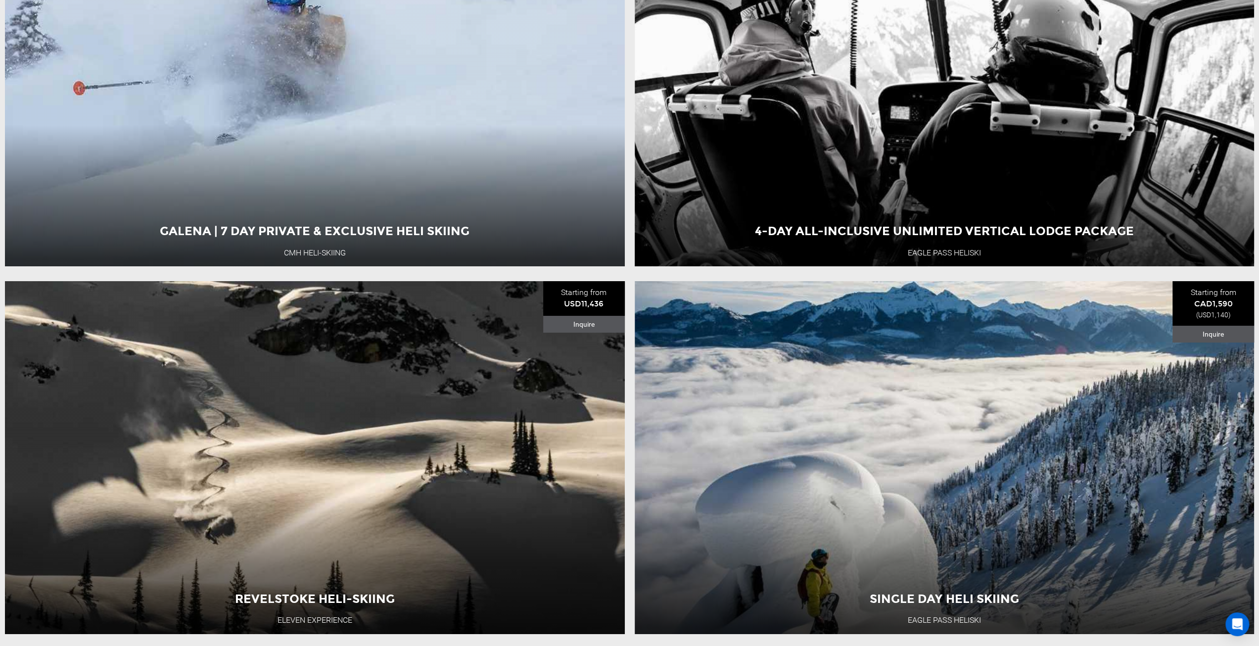
scroll to position [3678, 0]
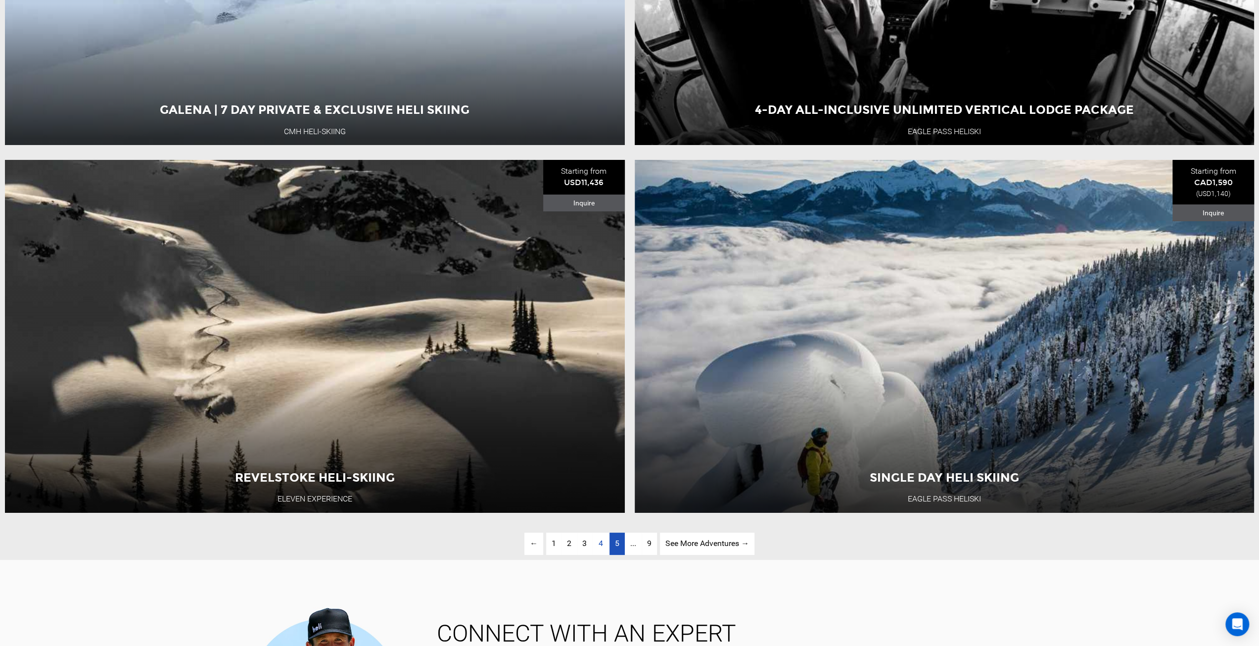
click at [611, 555] on link "page 5" at bounding box center [616, 543] width 15 height 22
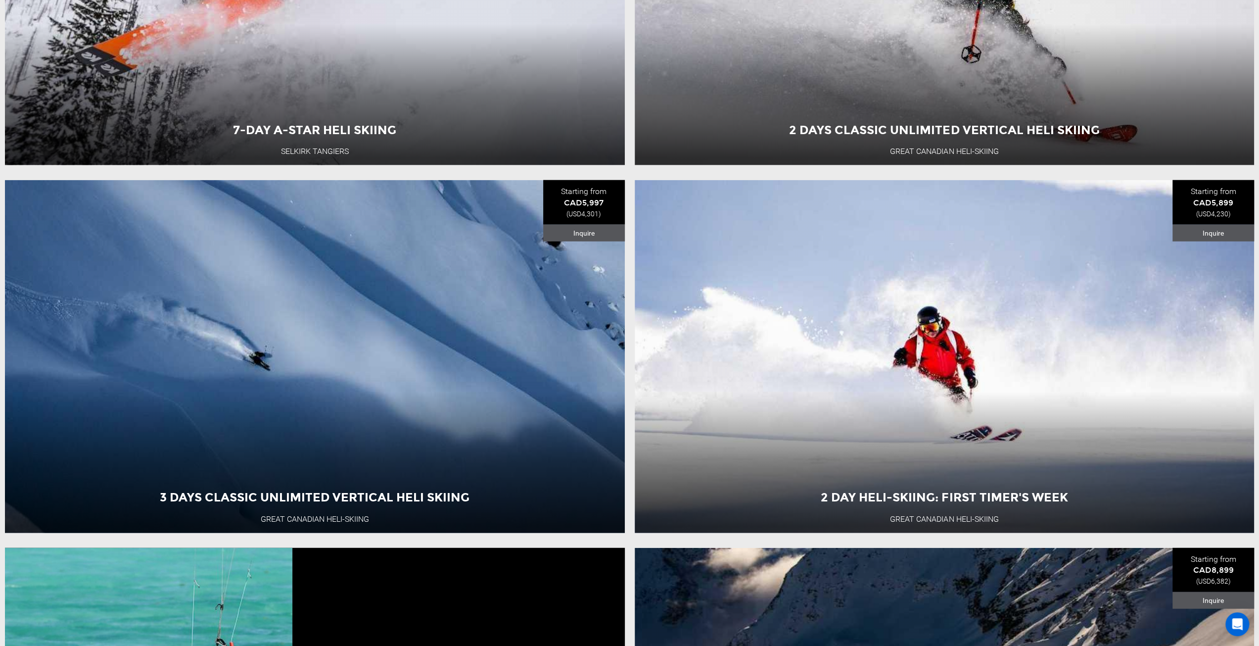
scroll to position [2195, 0]
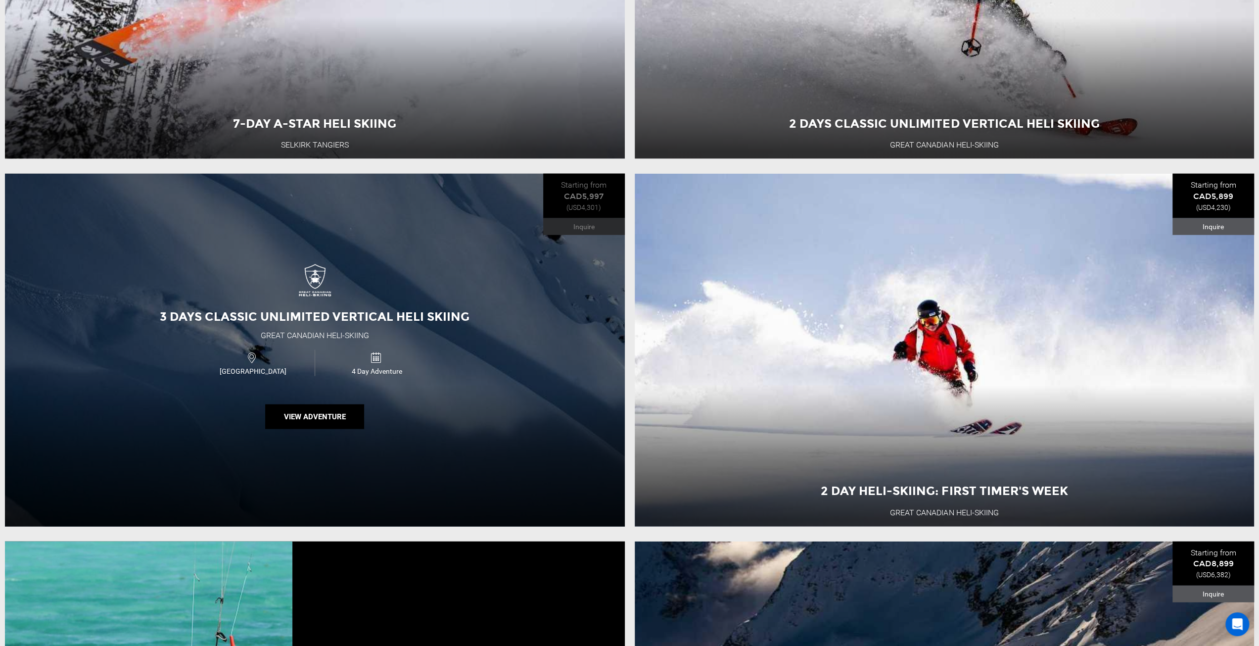
click at [401, 439] on div "3 Days Classic Unlimited Vertical Heli Skiing Great Canadian Heli-Skiing [GEOGR…" at bounding box center [315, 350] width 620 height 353
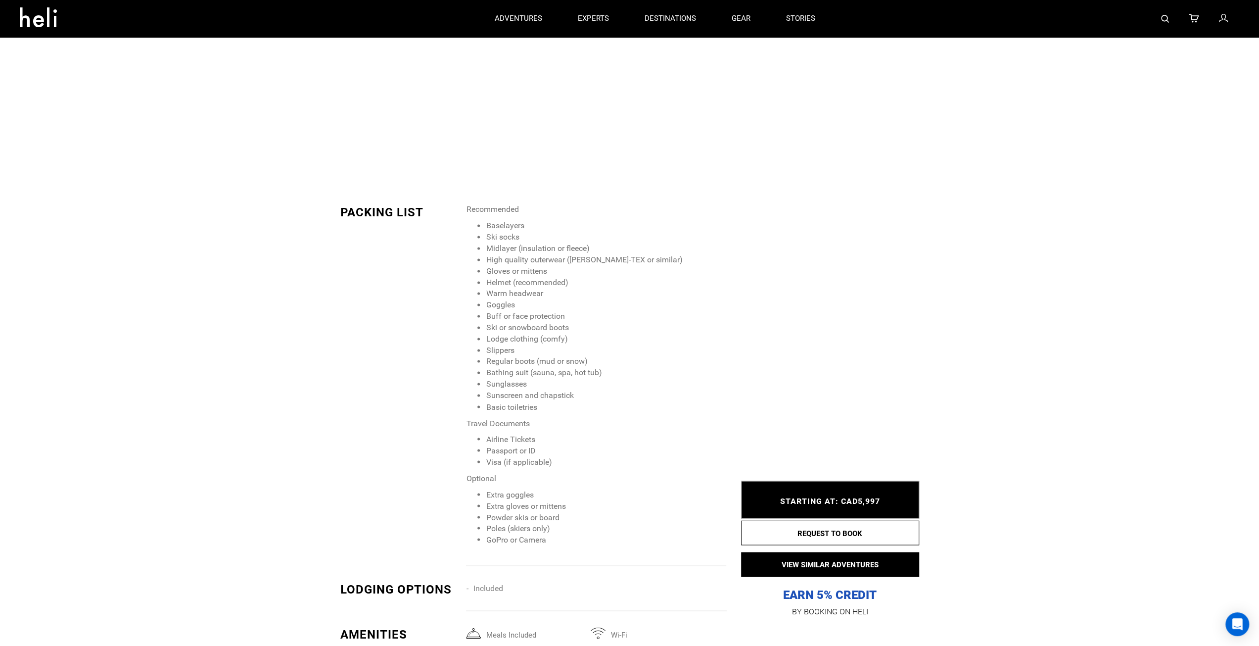
scroll to position [1088, 0]
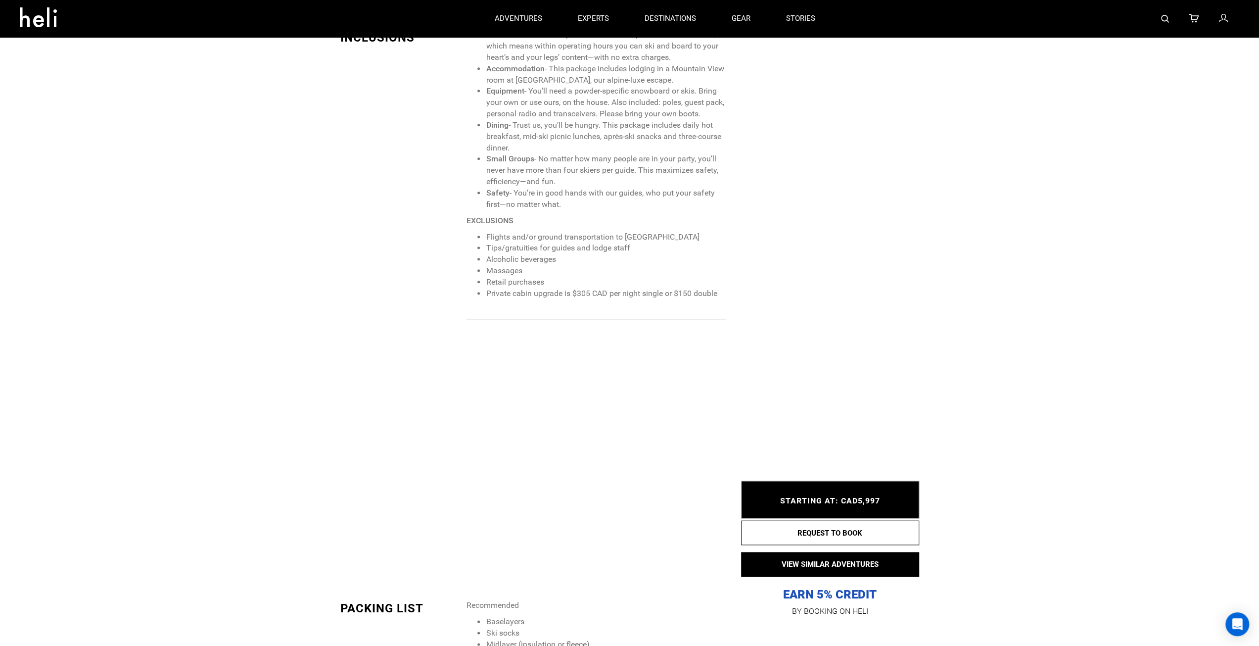
type input "Heli Skiing"
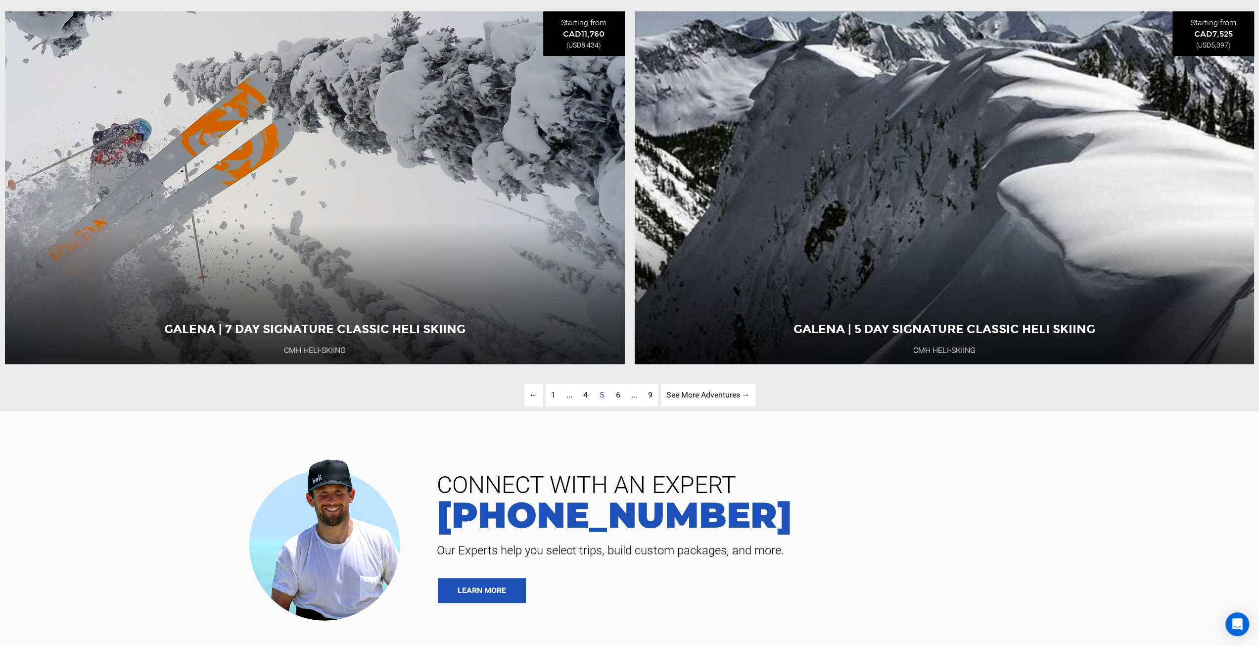
scroll to position [4073, 0]
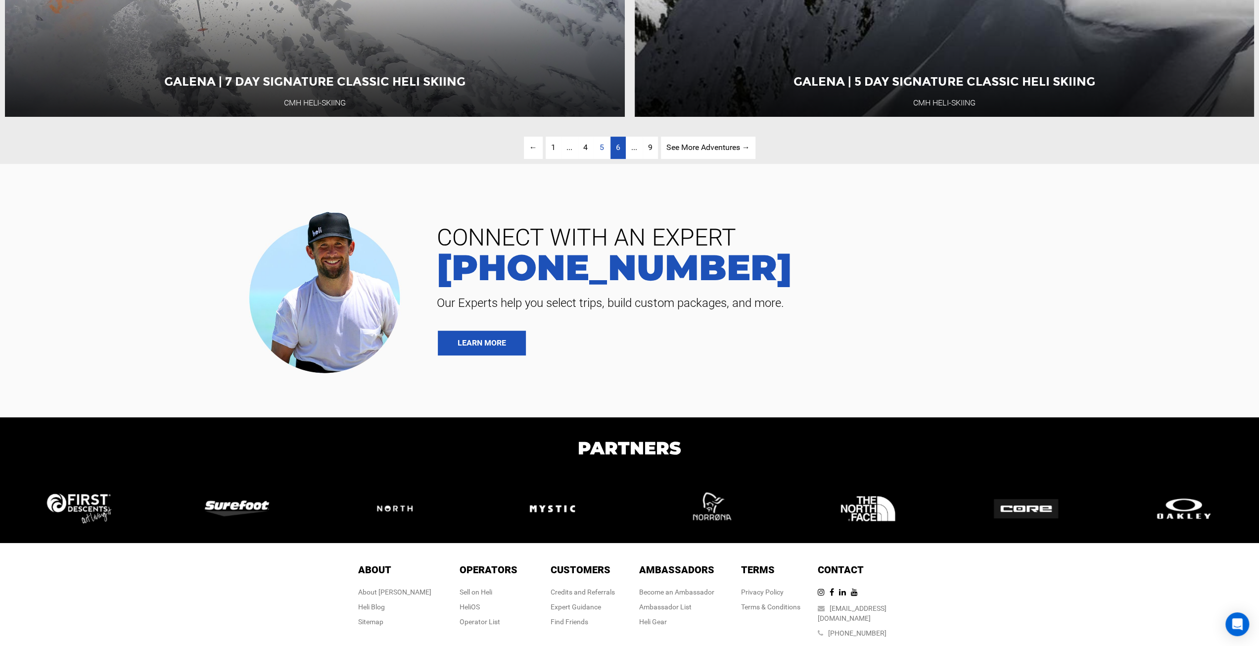
click at [620, 159] on link "page 6" at bounding box center [617, 148] width 15 height 22
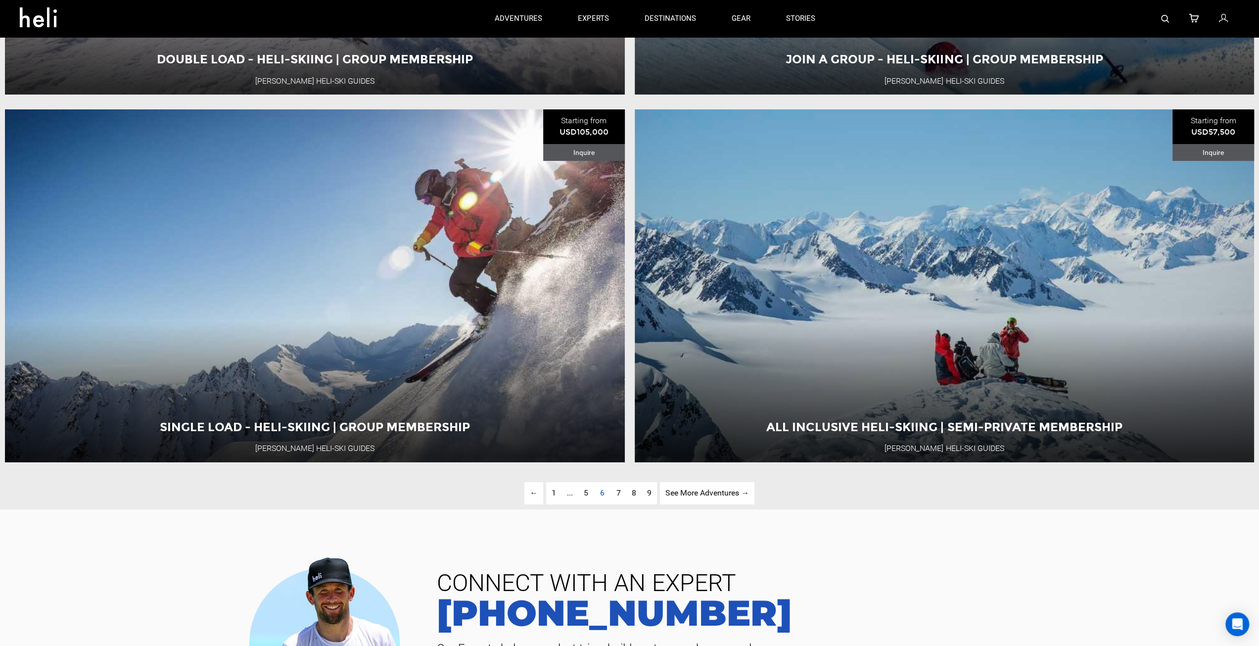
scroll to position [3679, 0]
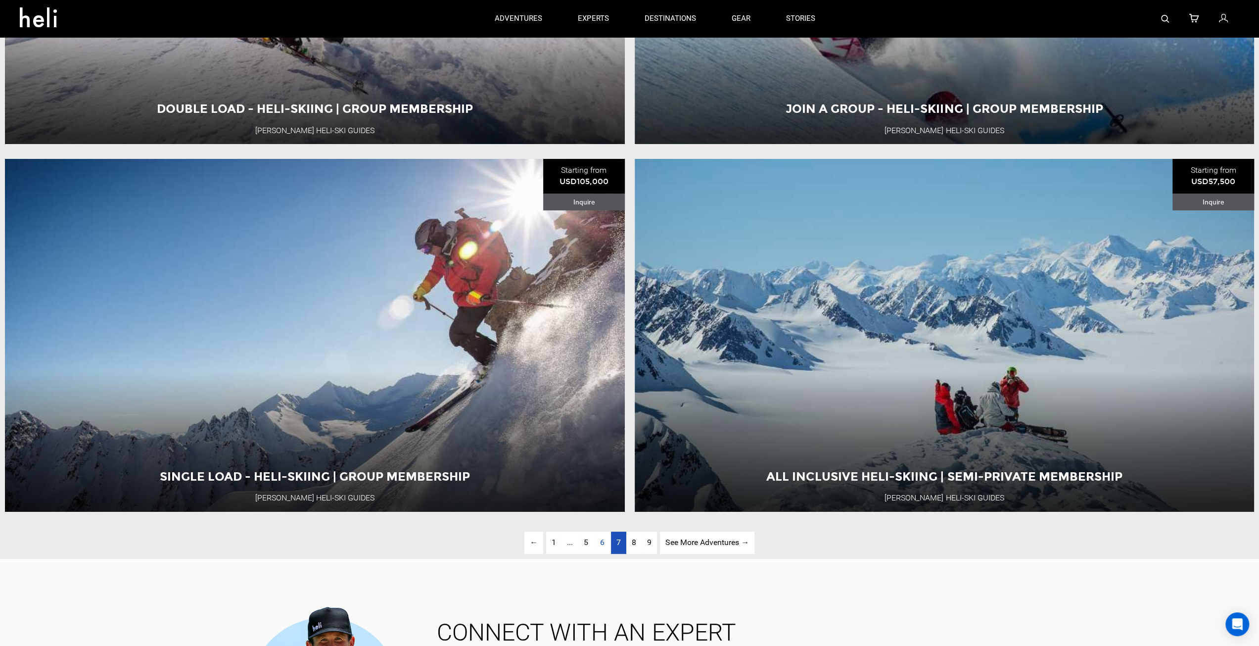
click at [617, 547] on span "7" at bounding box center [618, 541] width 4 height 9
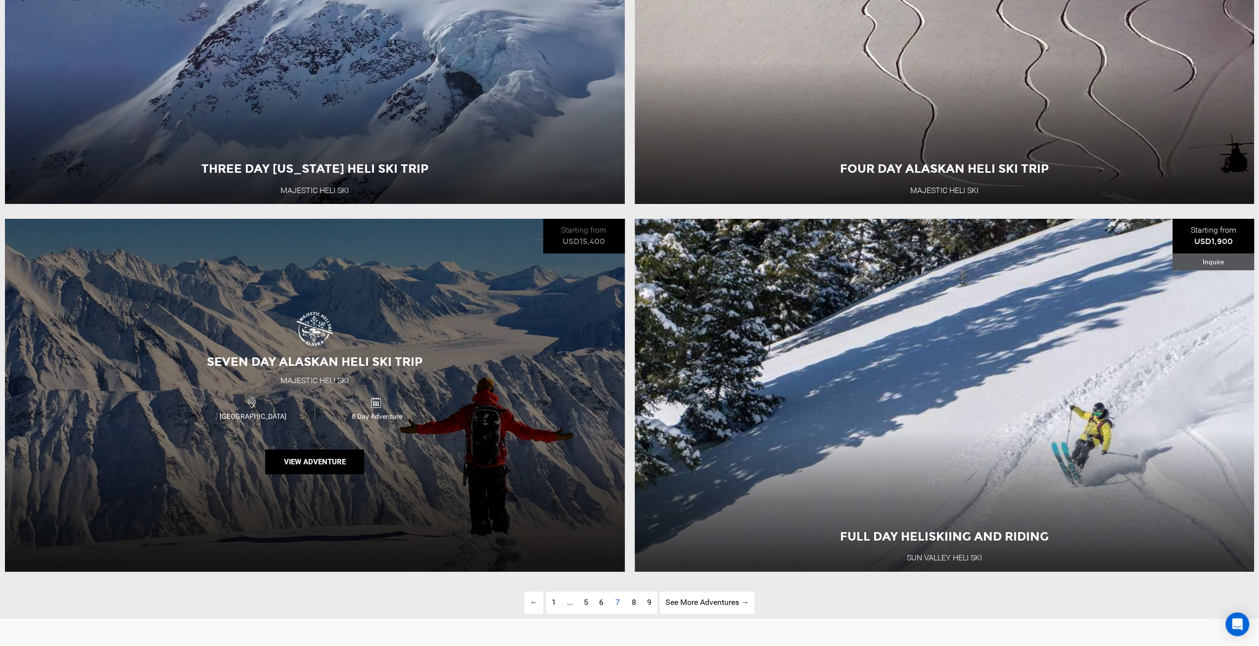
scroll to position [3778, 0]
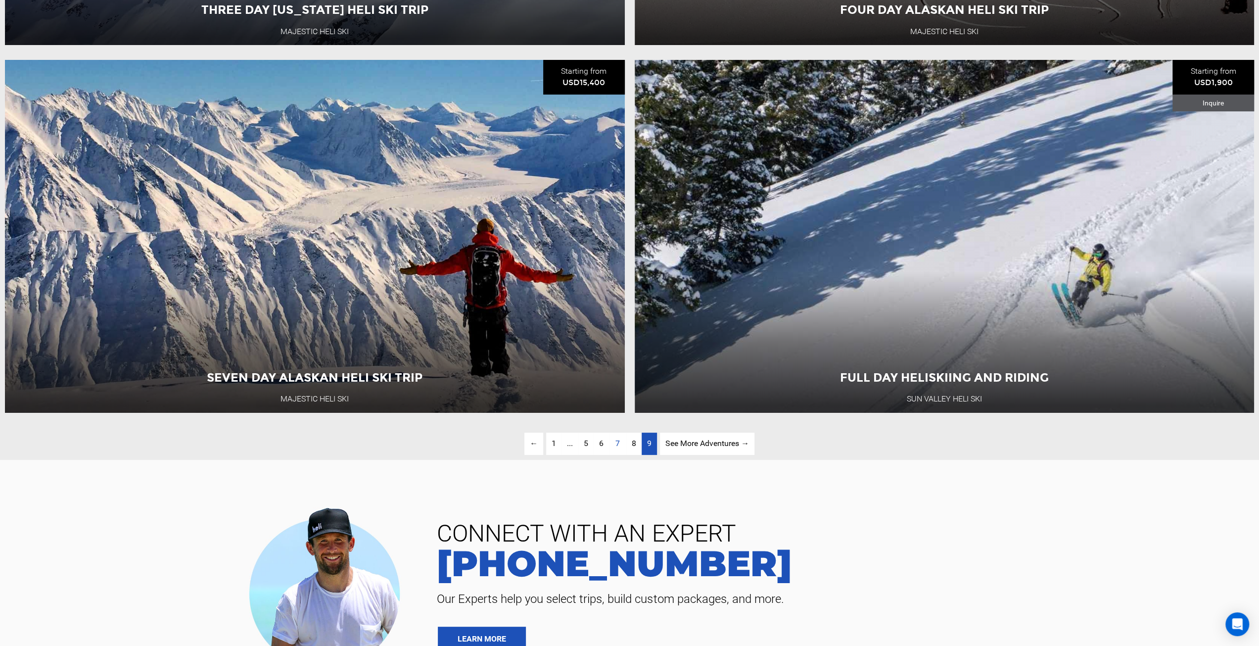
click at [646, 455] on link "page 9" at bounding box center [649, 443] width 15 height 22
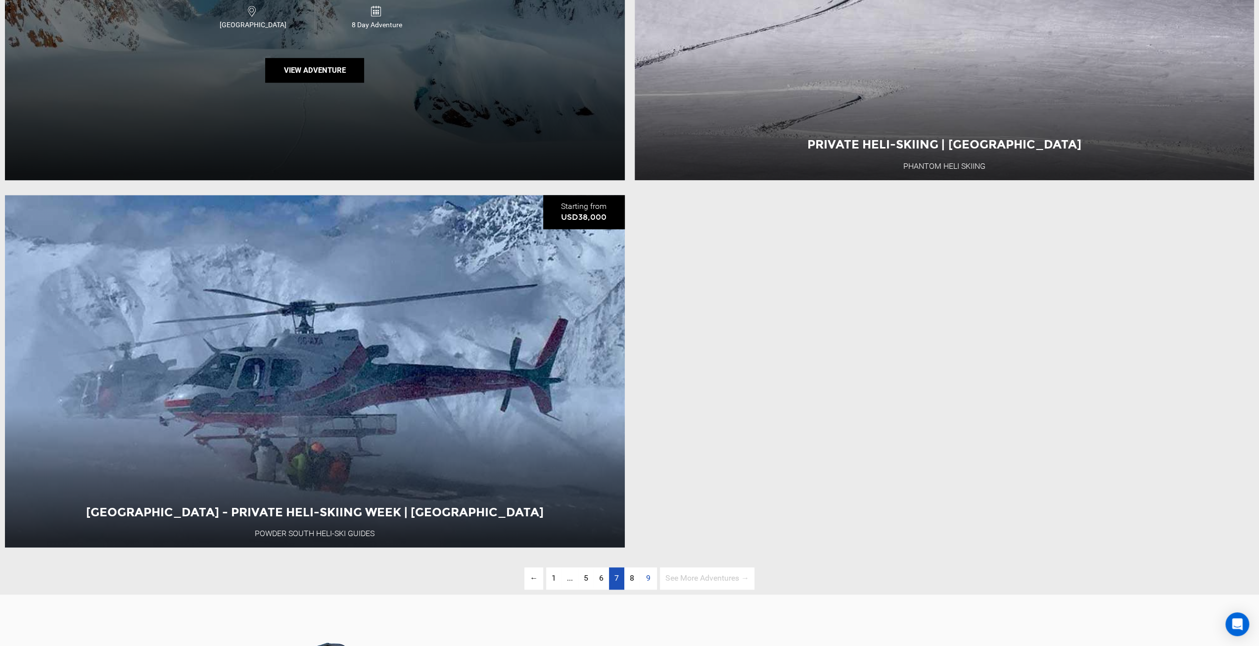
scroll to position [711, 0]
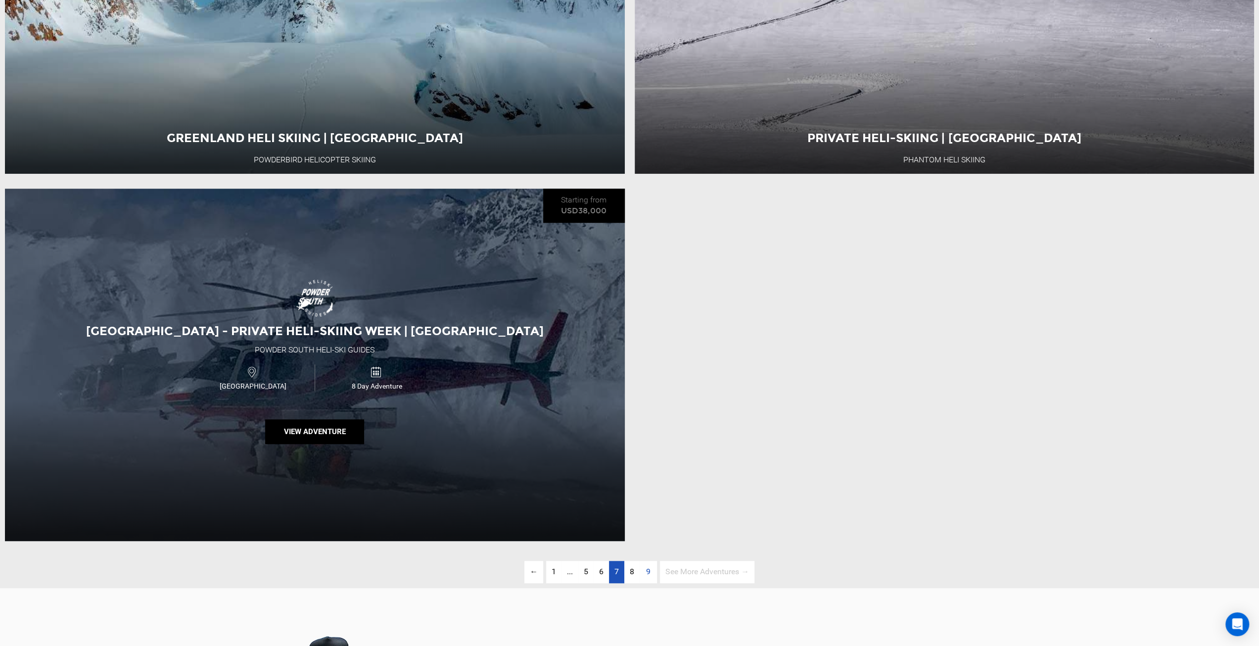
click at [373, 386] on span "8 Day Adventure" at bounding box center [376, 386] width 123 height 10
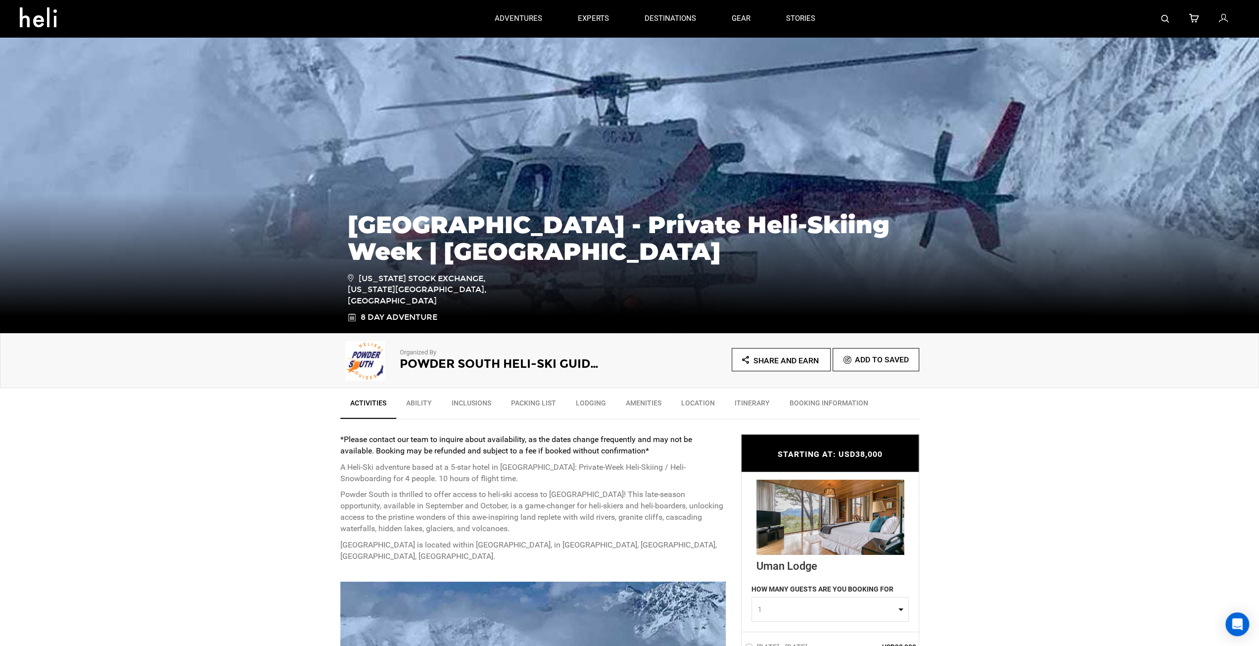
type input "Heli Skiing"
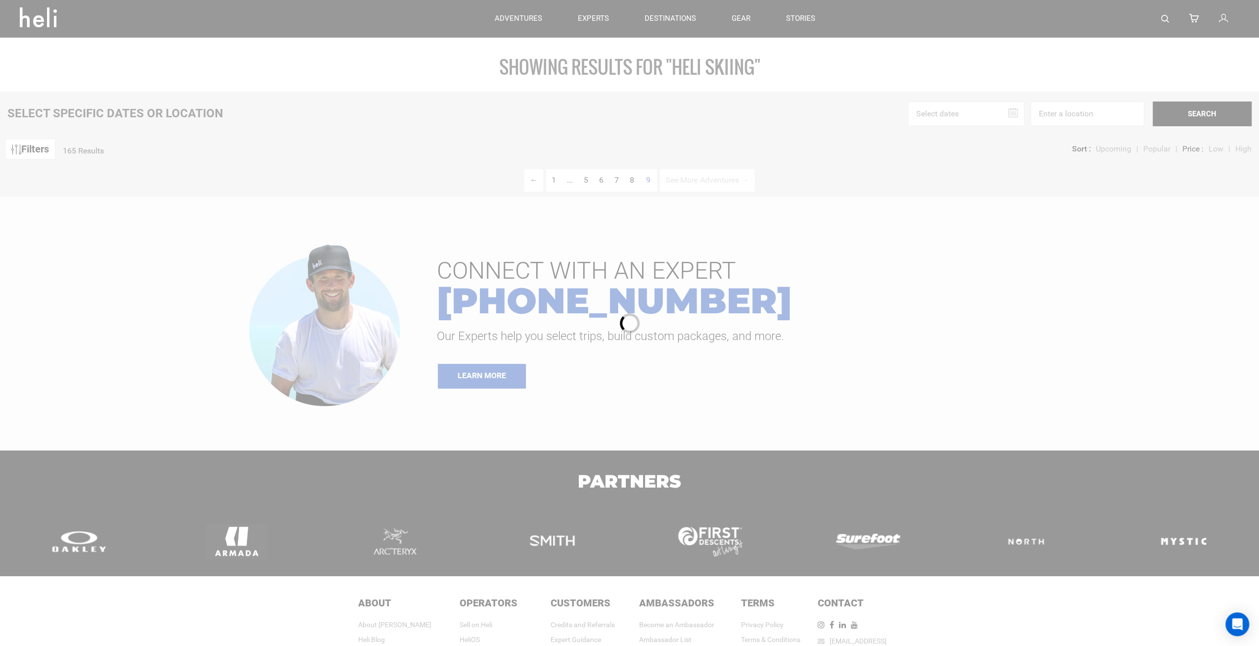
click at [636, 131] on div at bounding box center [629, 323] width 1259 height 646
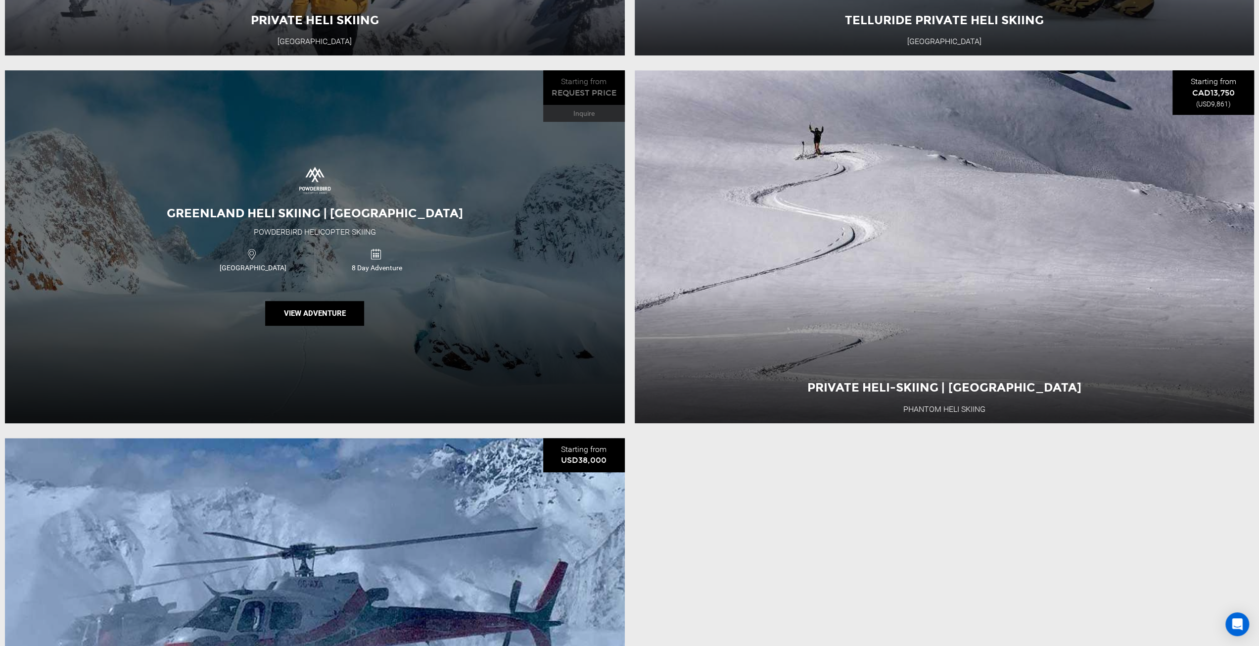
scroll to position [693, 0]
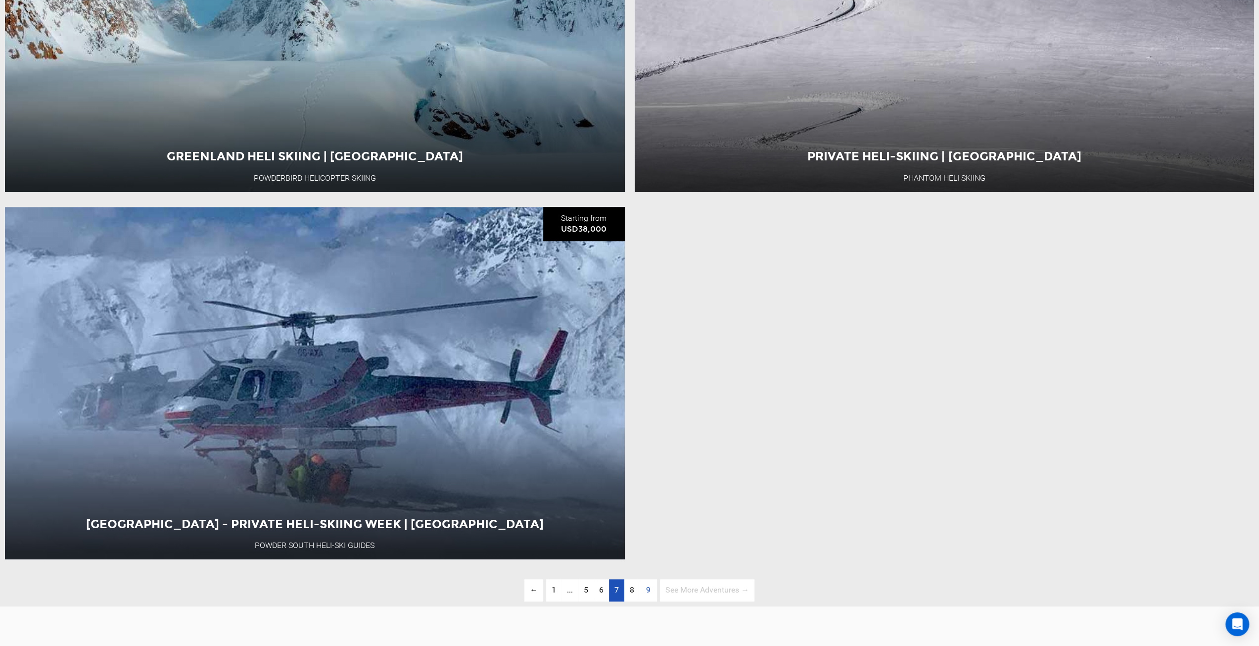
click at [616, 592] on span "7" at bounding box center [616, 589] width 4 height 9
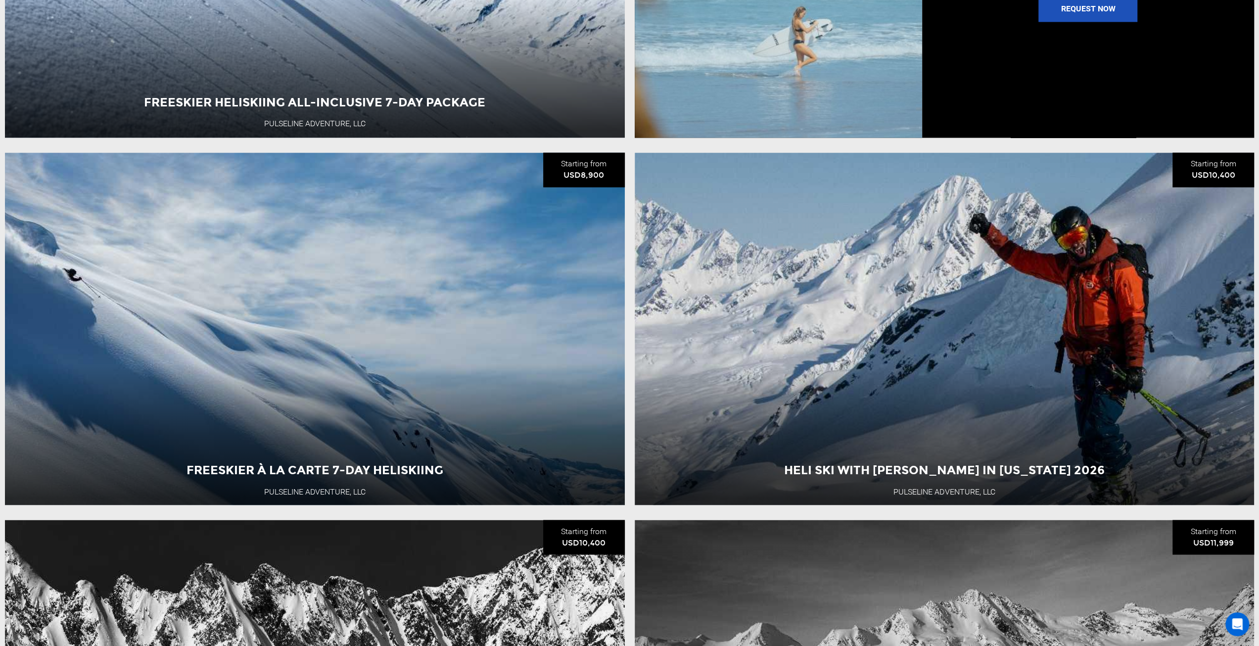
scroll to position [1502, 0]
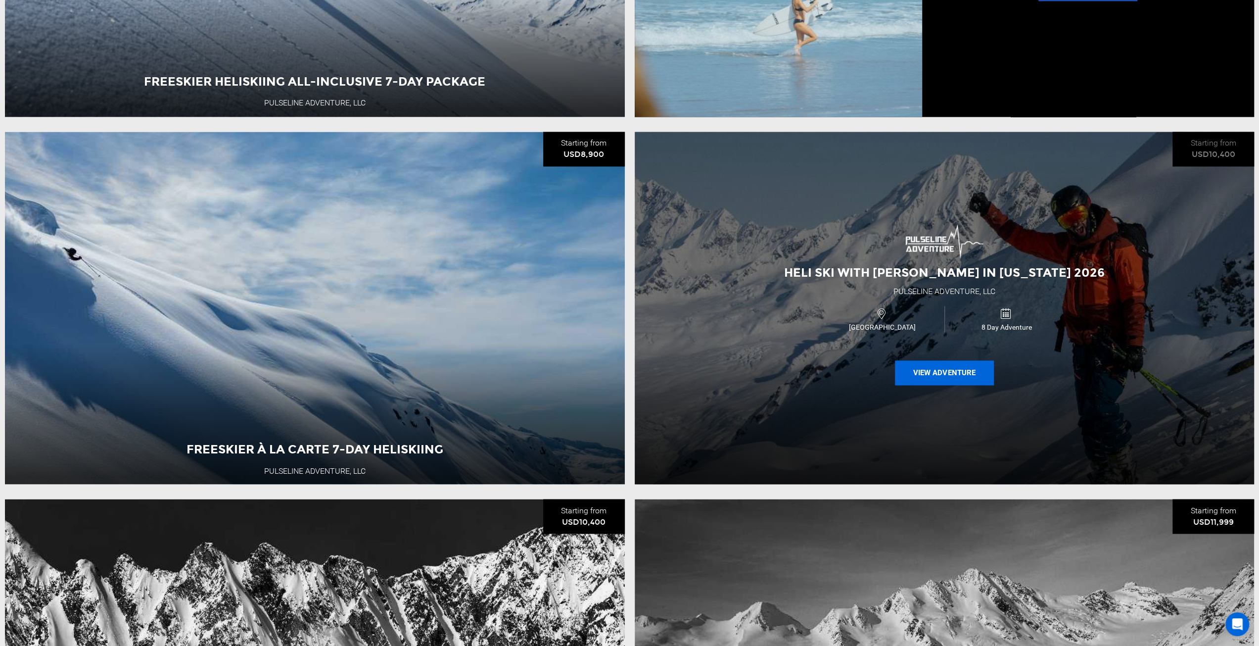
click at [949, 383] on button "View Adventure" at bounding box center [944, 372] width 99 height 25
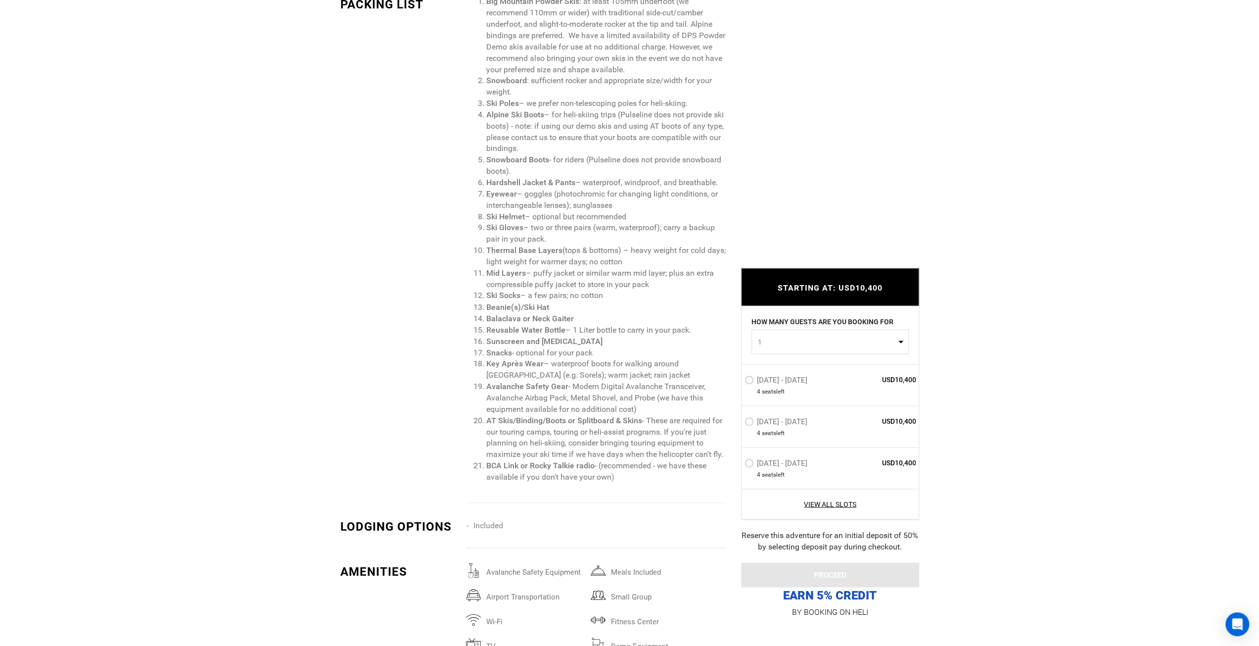
scroll to position [1682, 0]
